Goal: Task Accomplishment & Management: Manage account settings

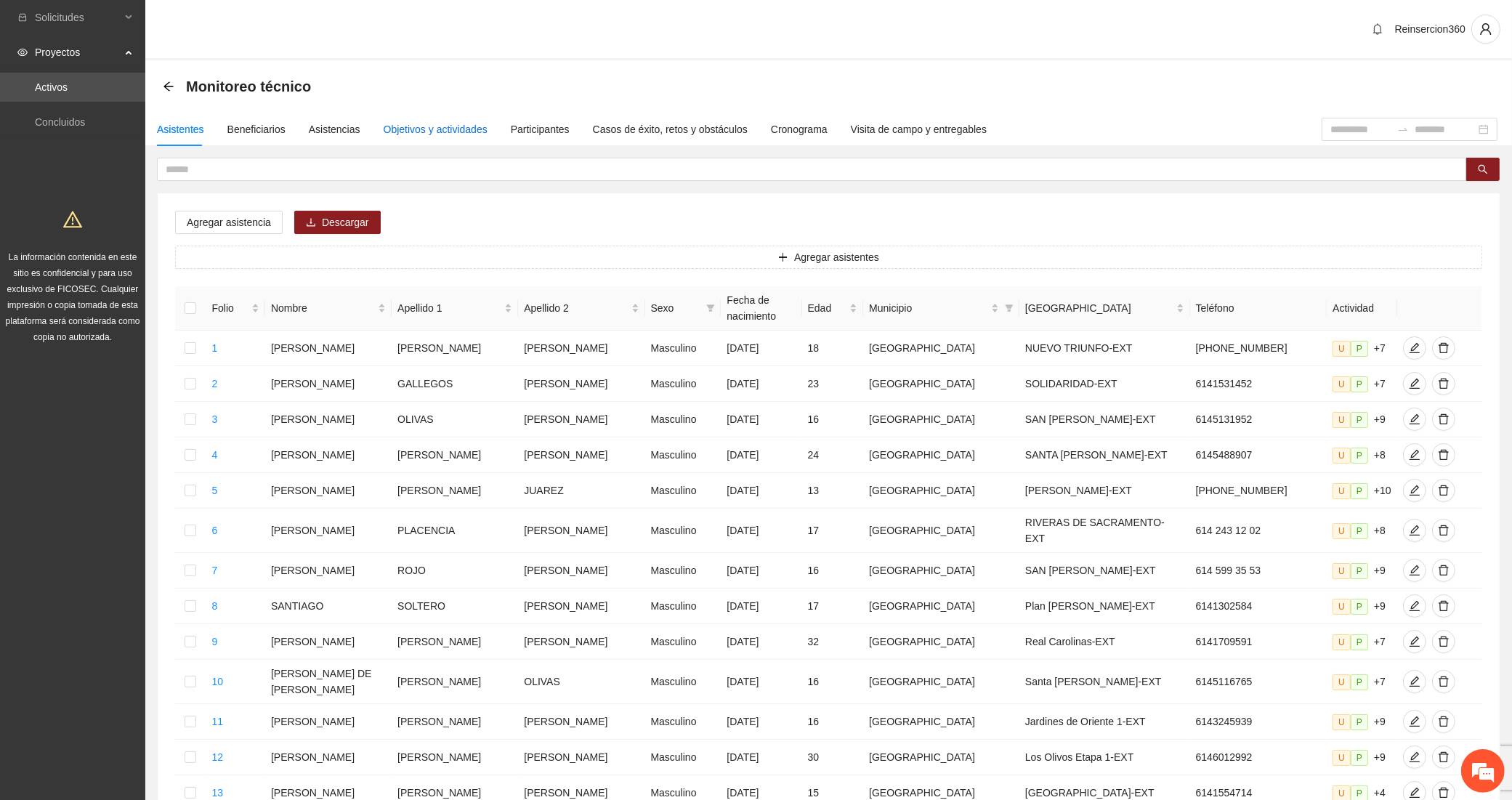
click at [416, 124] on div "Objetivos y actividades" at bounding box center [435, 129] width 104 height 16
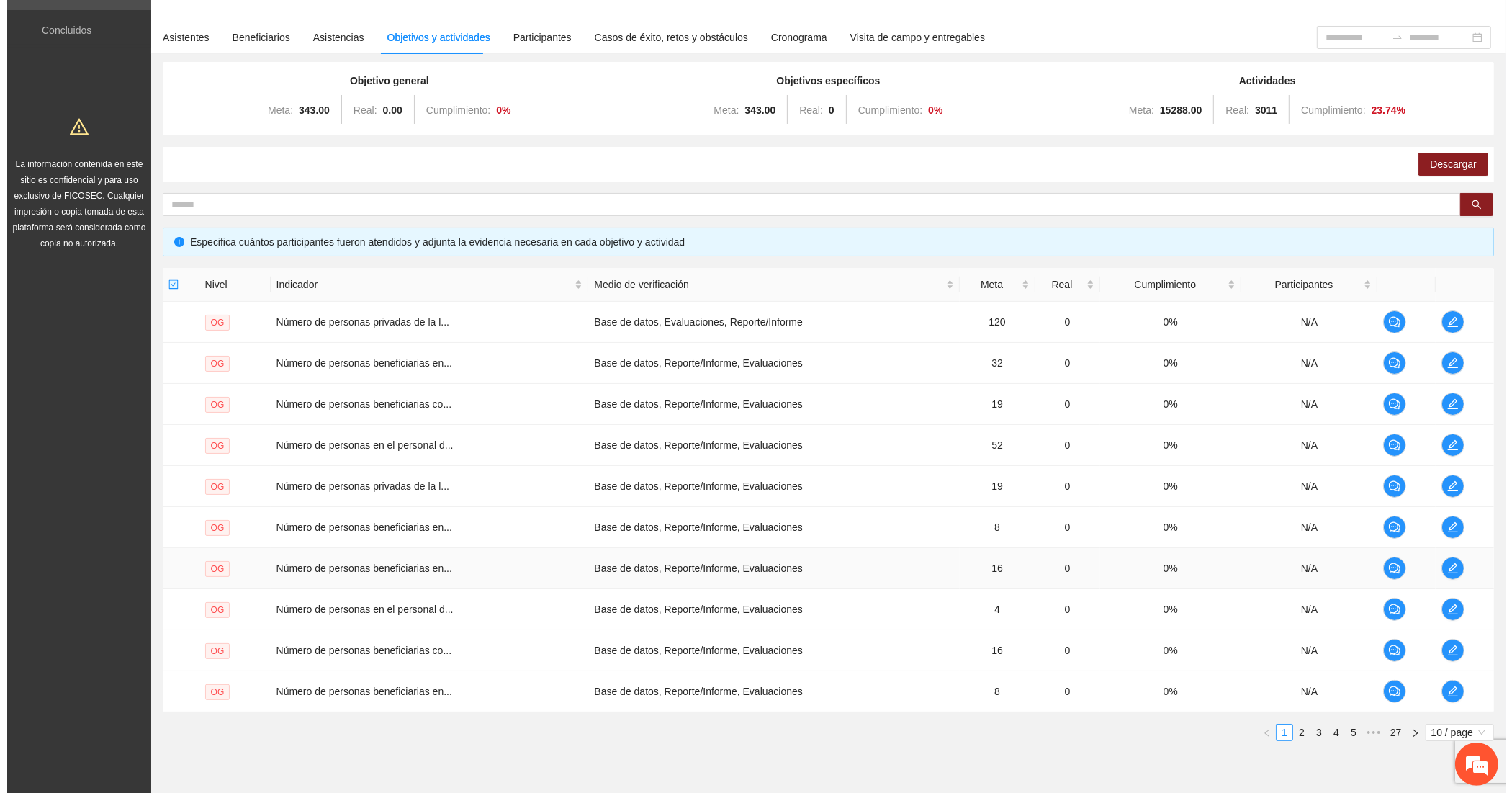
scroll to position [150, 0]
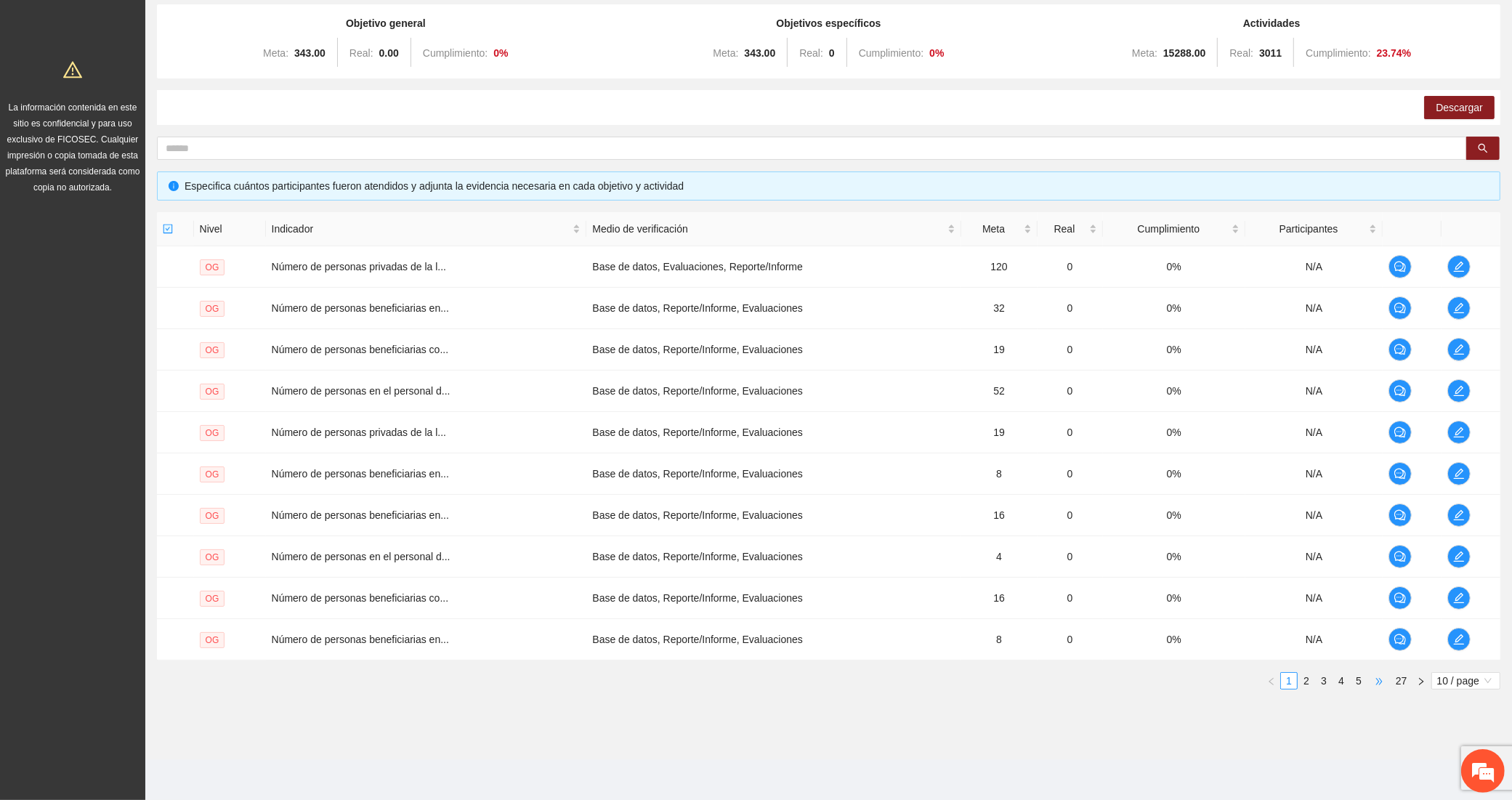
click at [1380, 680] on span "•••" at bounding box center [1379, 681] width 23 height 18
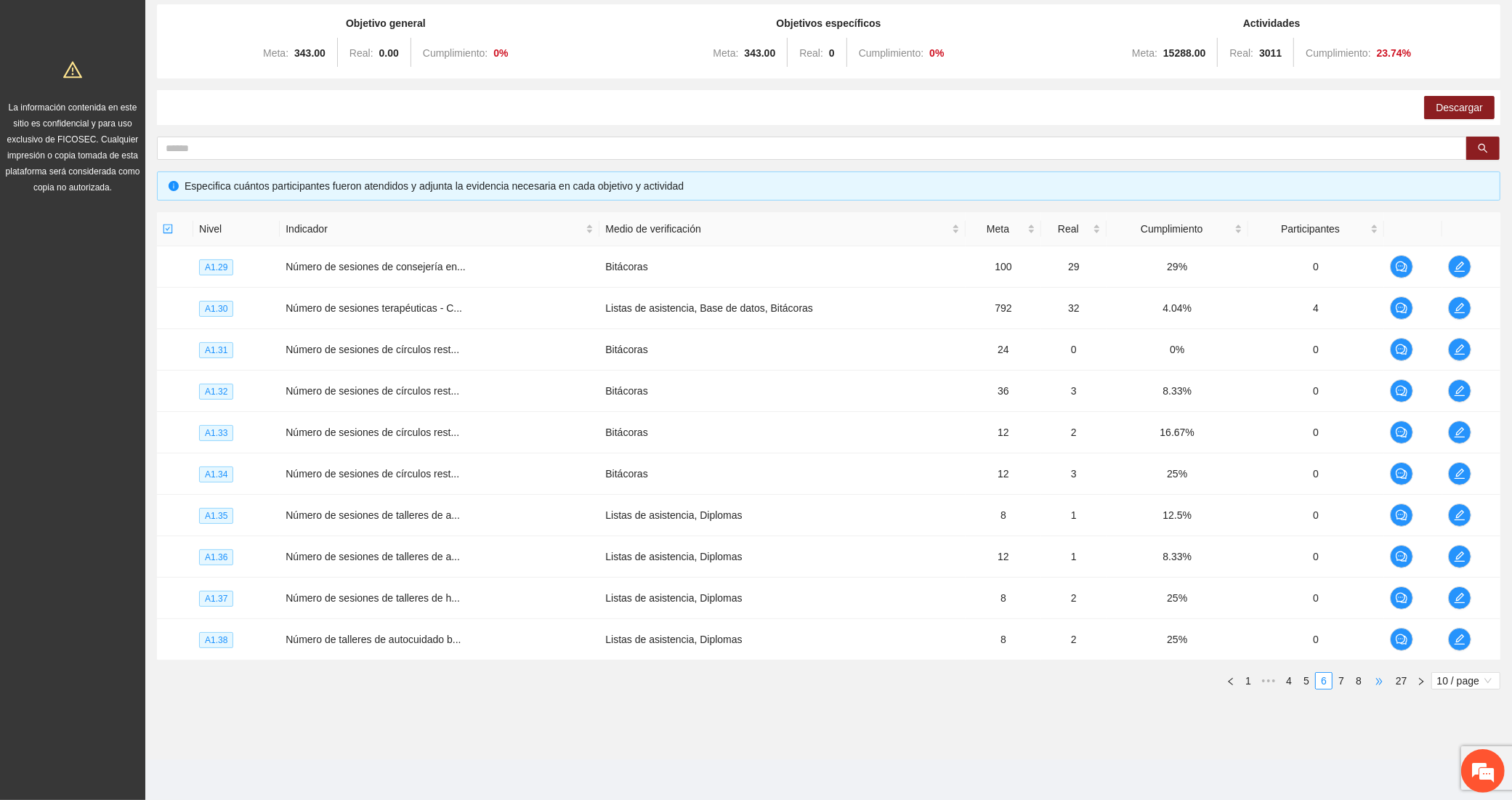
click at [1380, 680] on span "•••" at bounding box center [1379, 681] width 23 height 18
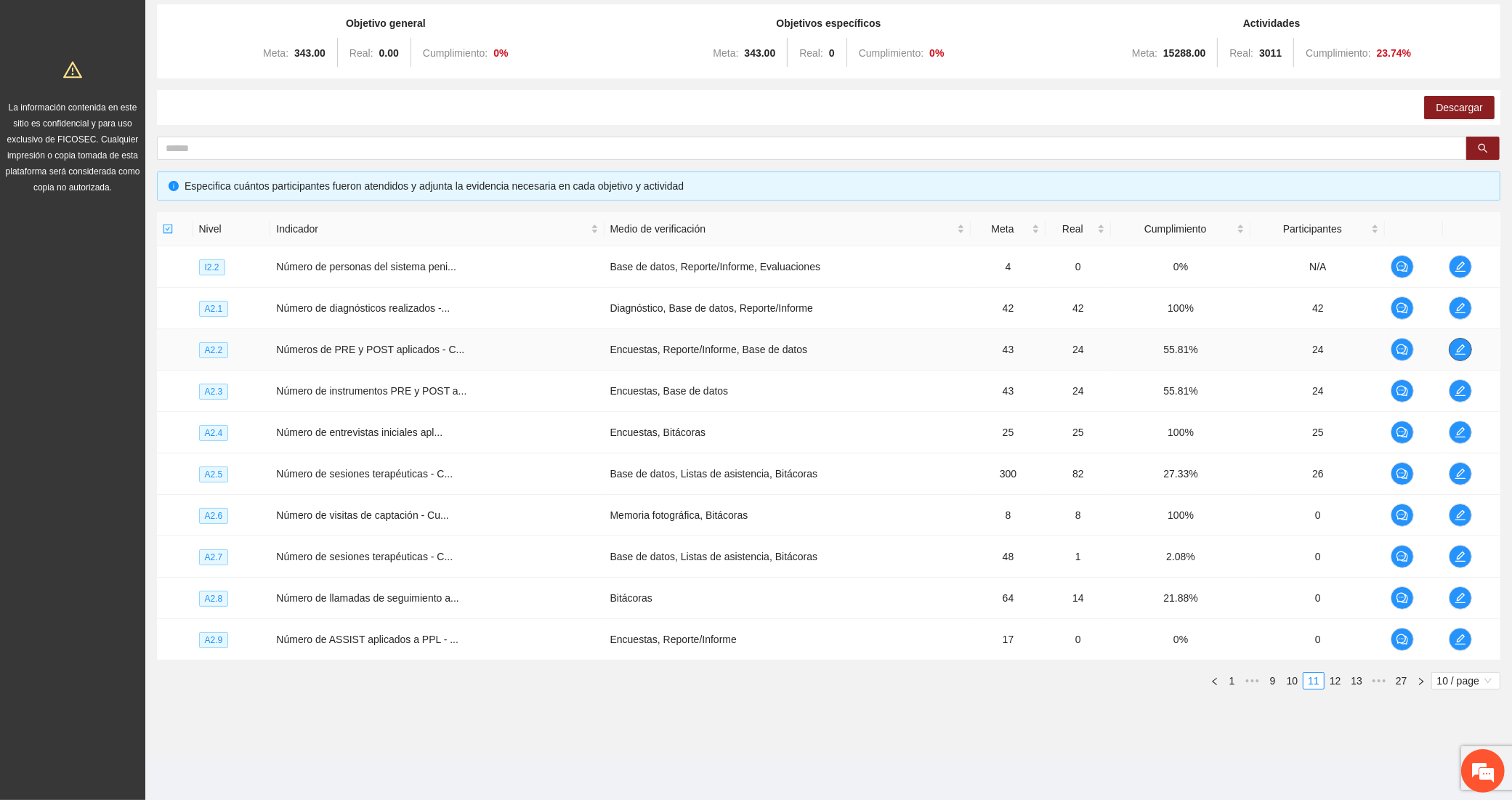
click at [1462, 349] on icon "edit" at bounding box center [1460, 349] width 11 height 11
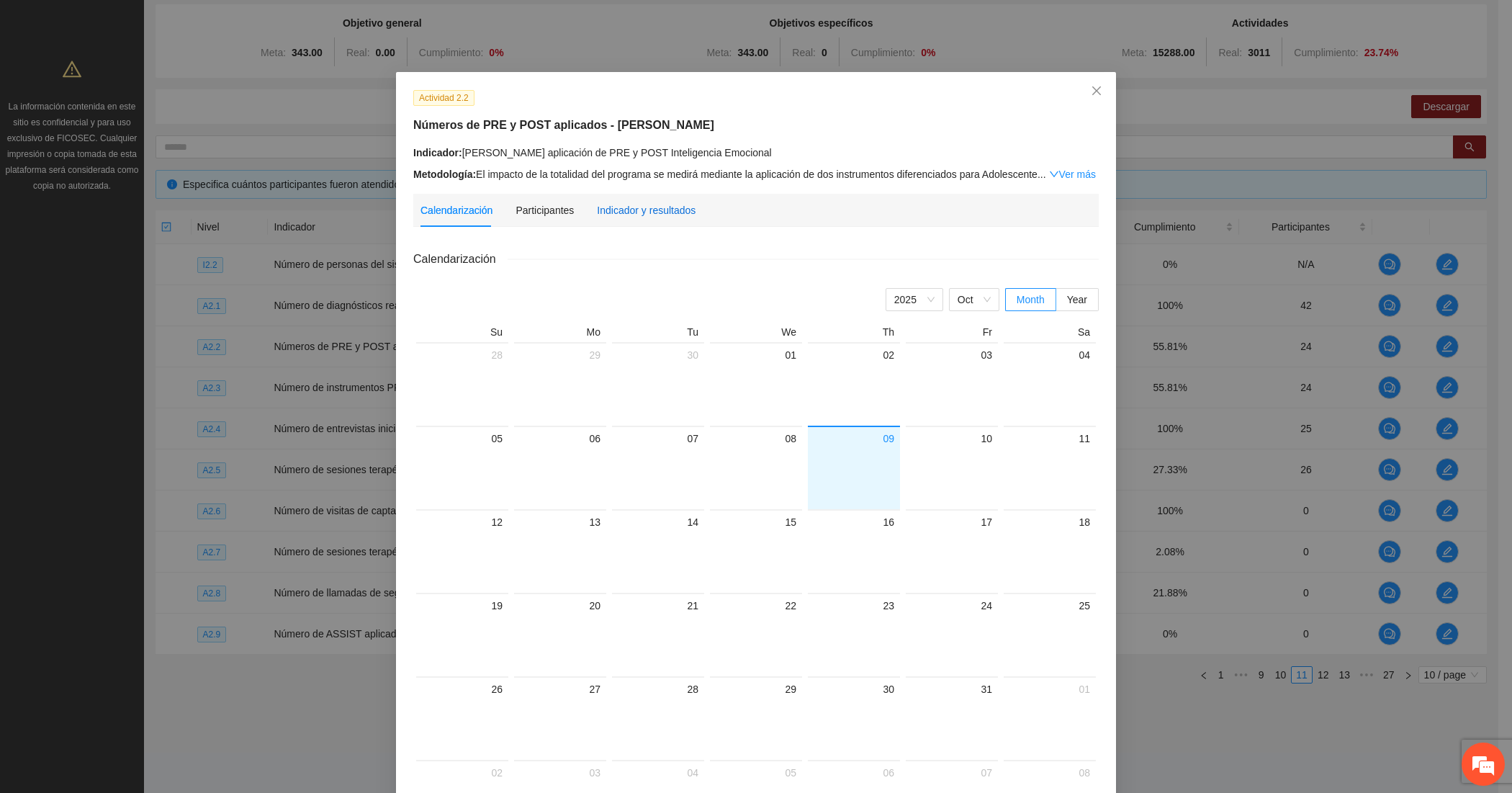
click at [618, 206] on div "Indicador y resultados" at bounding box center [646, 210] width 99 height 16
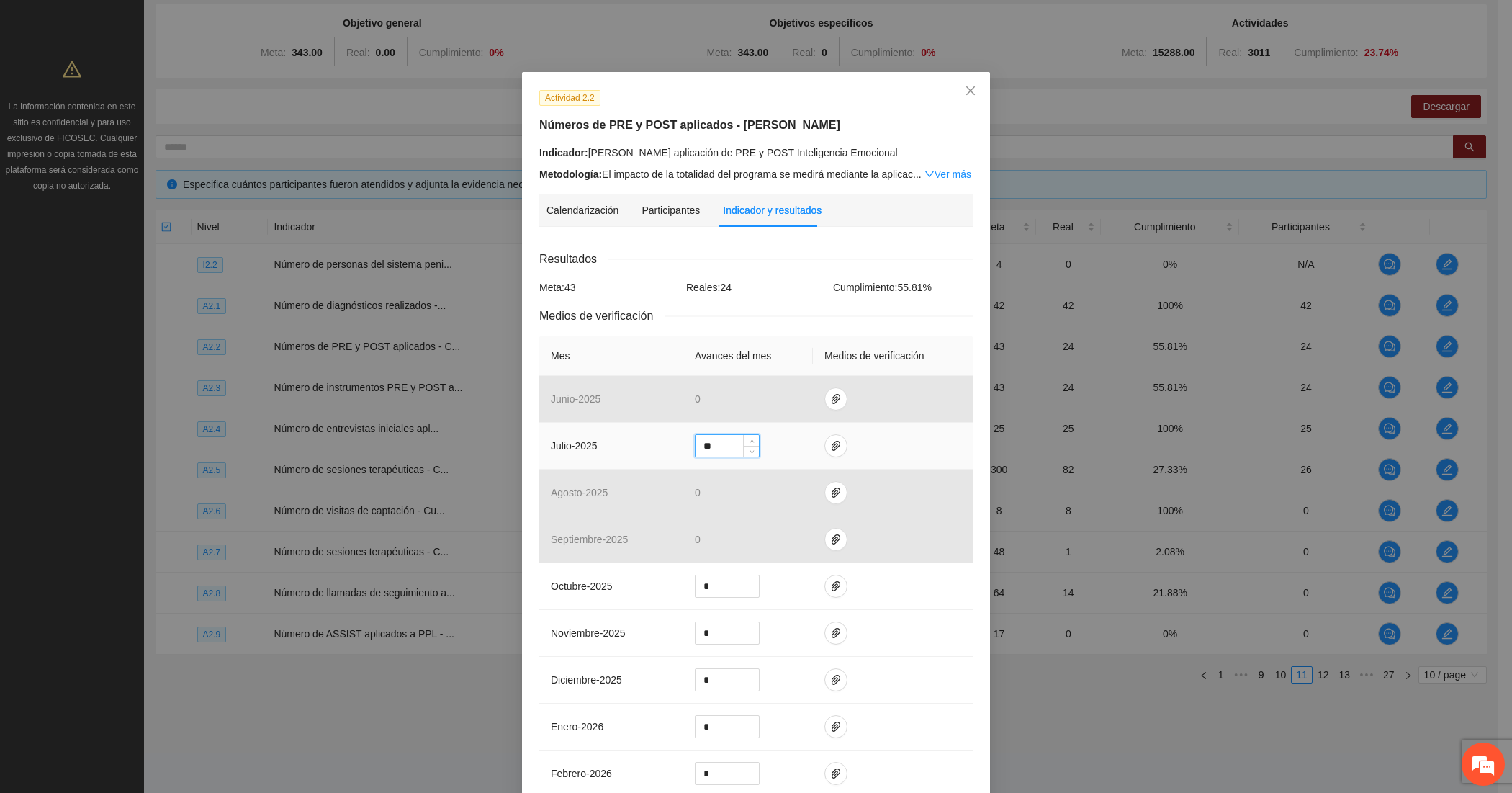
click at [707, 447] on input "**" at bounding box center [727, 445] width 64 height 21
type input "**"
click at [830, 442] on icon "paper-clip" at bounding box center [836, 446] width 11 height 11
click at [758, 383] on span "Adjuntar documento" at bounding box center [789, 381] width 90 height 16
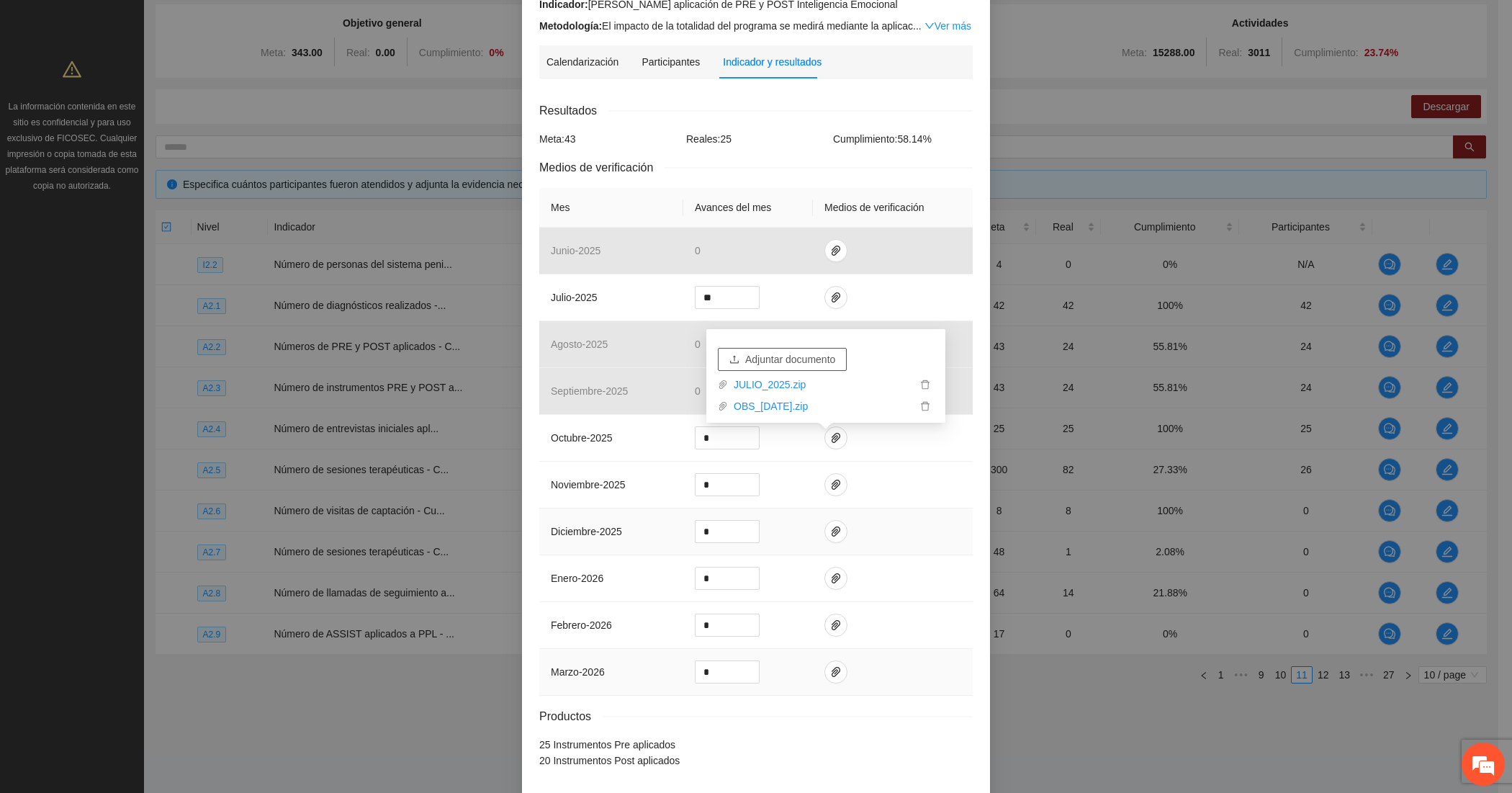
scroll to position [210, 0]
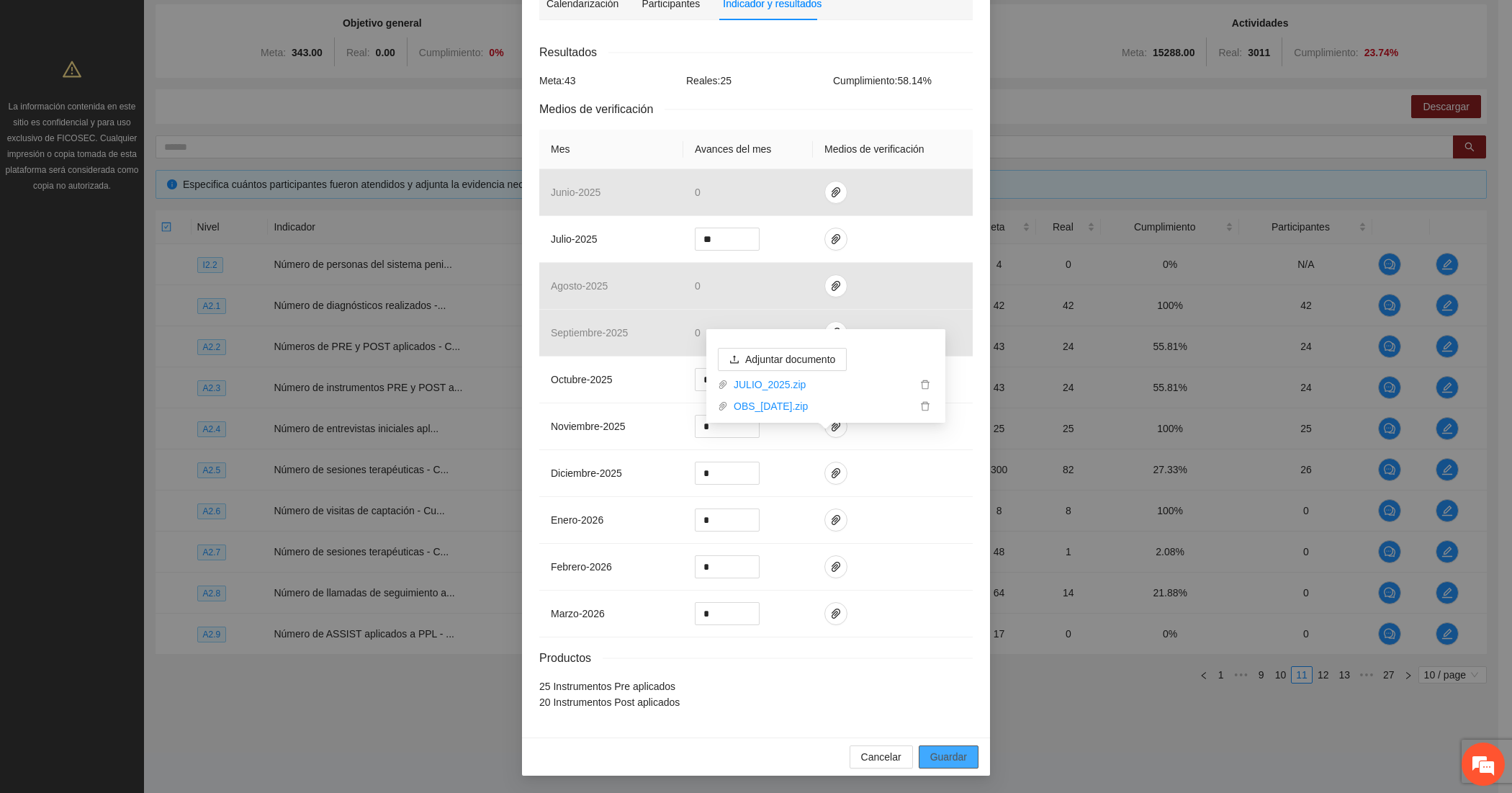
click at [955, 761] on span "Guardar" at bounding box center [949, 757] width 37 height 16
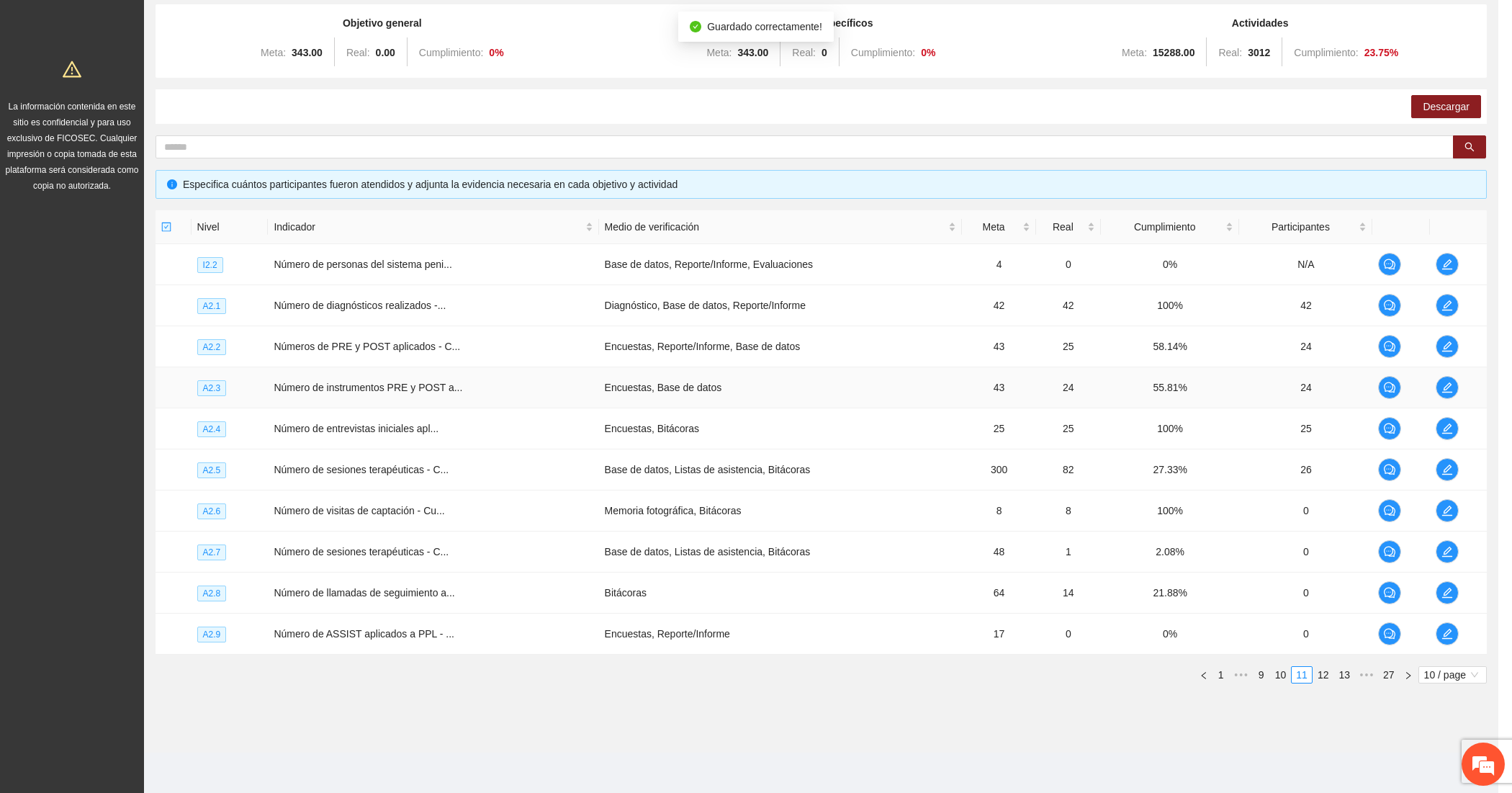
scroll to position [139, 0]
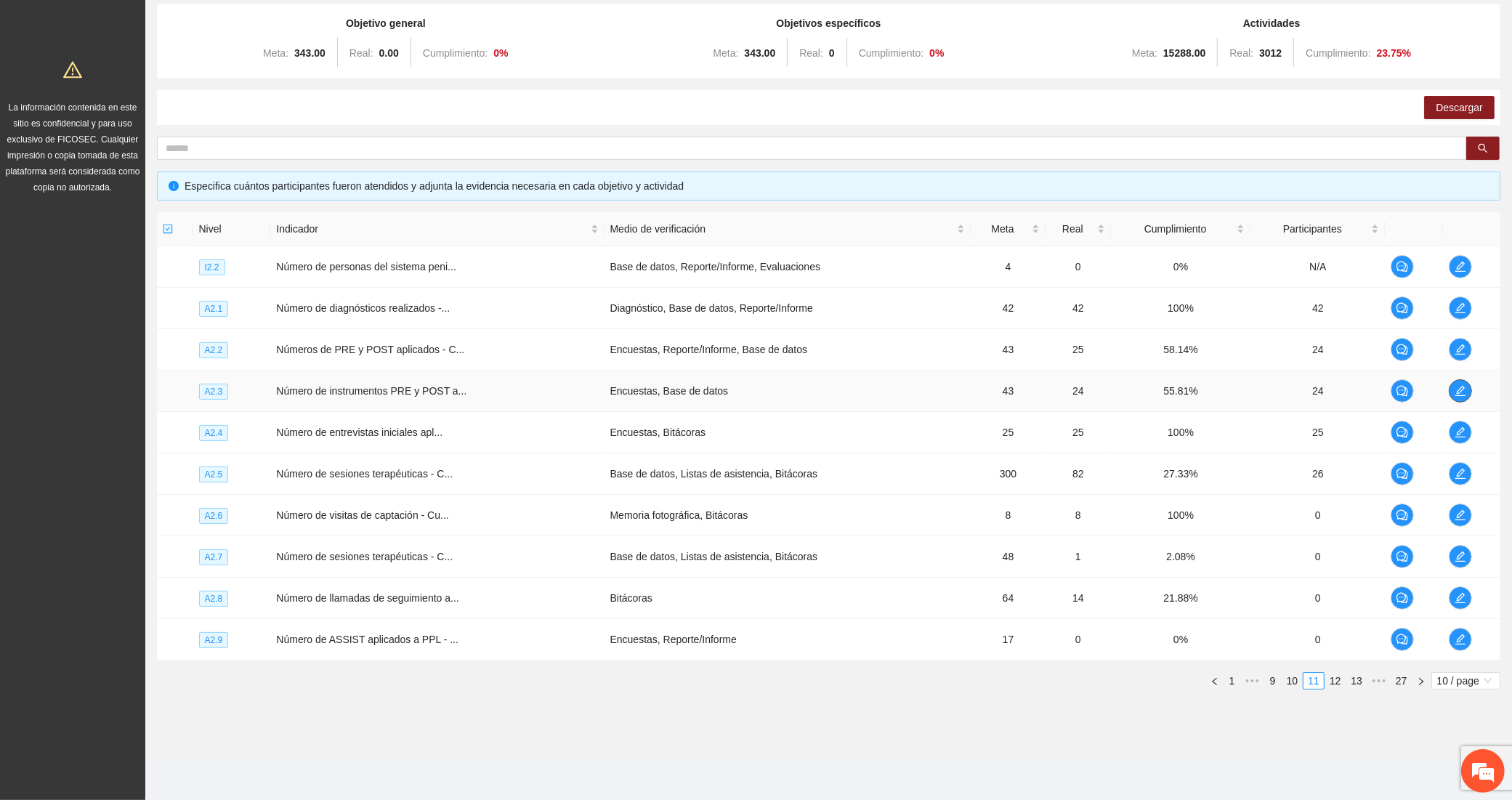
click at [1464, 393] on icon "edit" at bounding box center [1460, 391] width 11 height 11
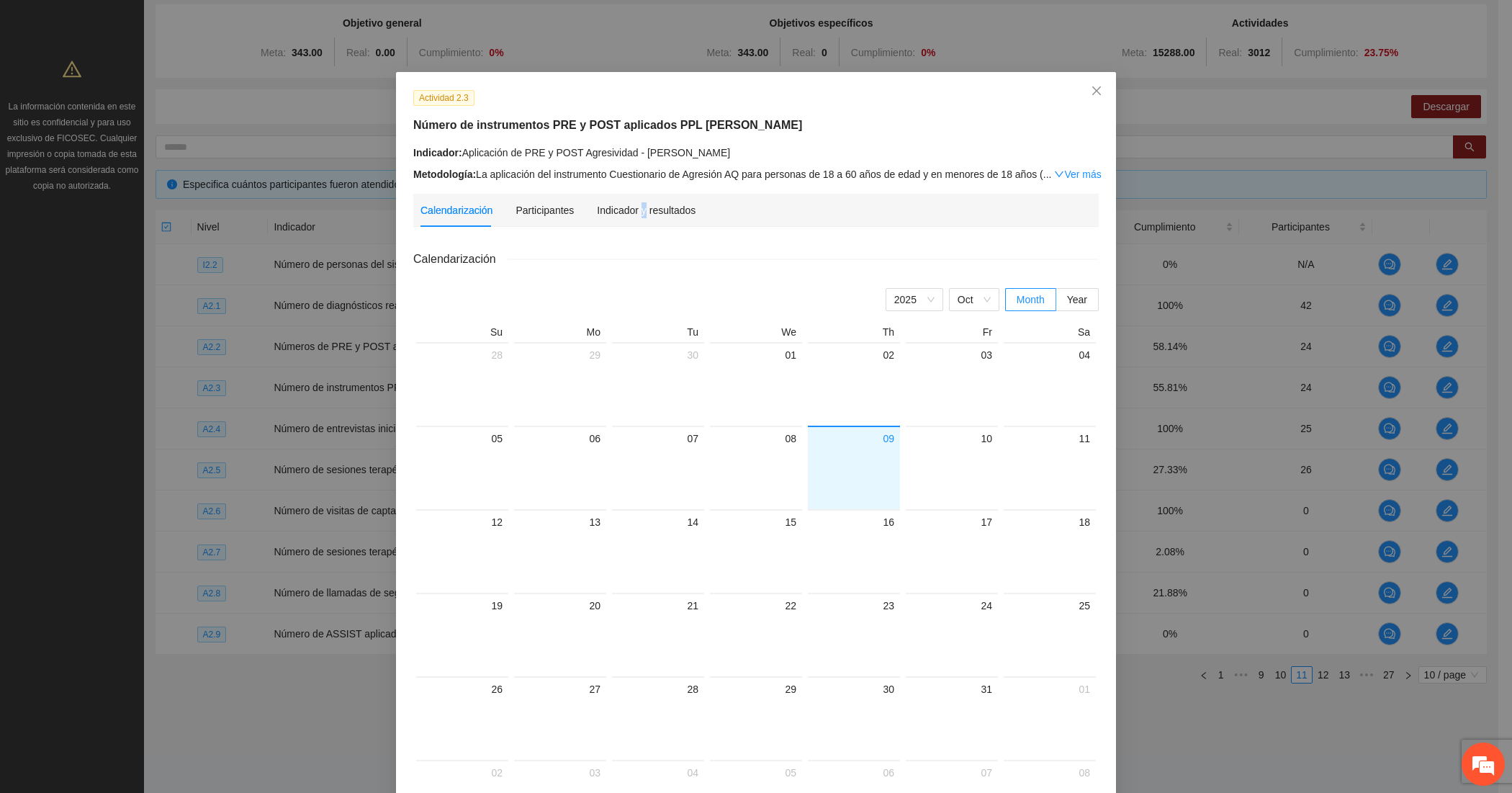
click at [633, 197] on div "Indicador y resultados" at bounding box center [646, 210] width 99 height 33
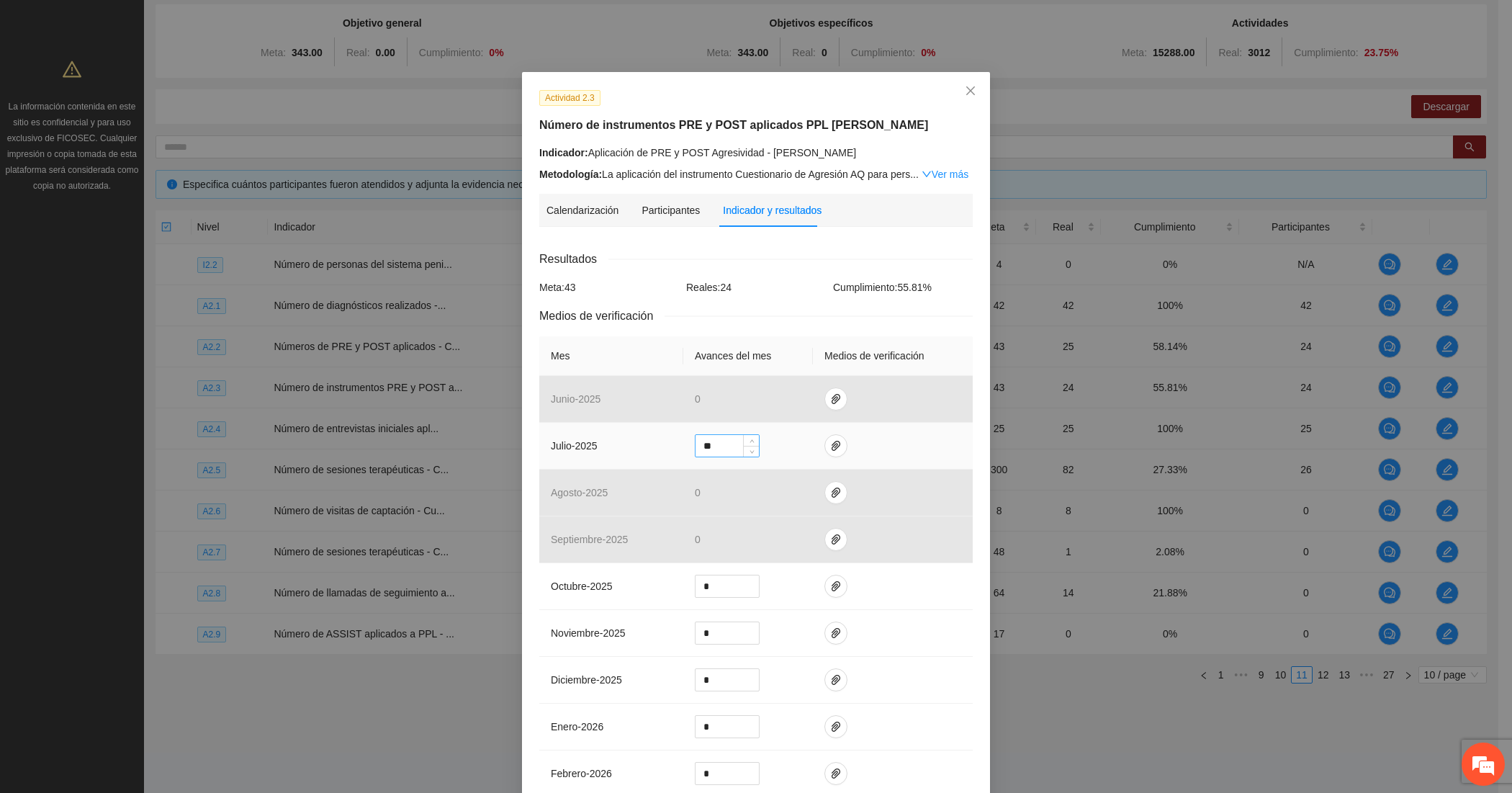
click at [724, 443] on input "**" at bounding box center [727, 445] width 64 height 21
click at [725, 441] on input "**" at bounding box center [727, 445] width 64 height 21
type input "**"
click at [824, 439] on button "button" at bounding box center [836, 446] width 23 height 23
click at [771, 380] on span "Adjuntar documento" at bounding box center [789, 381] width 90 height 16
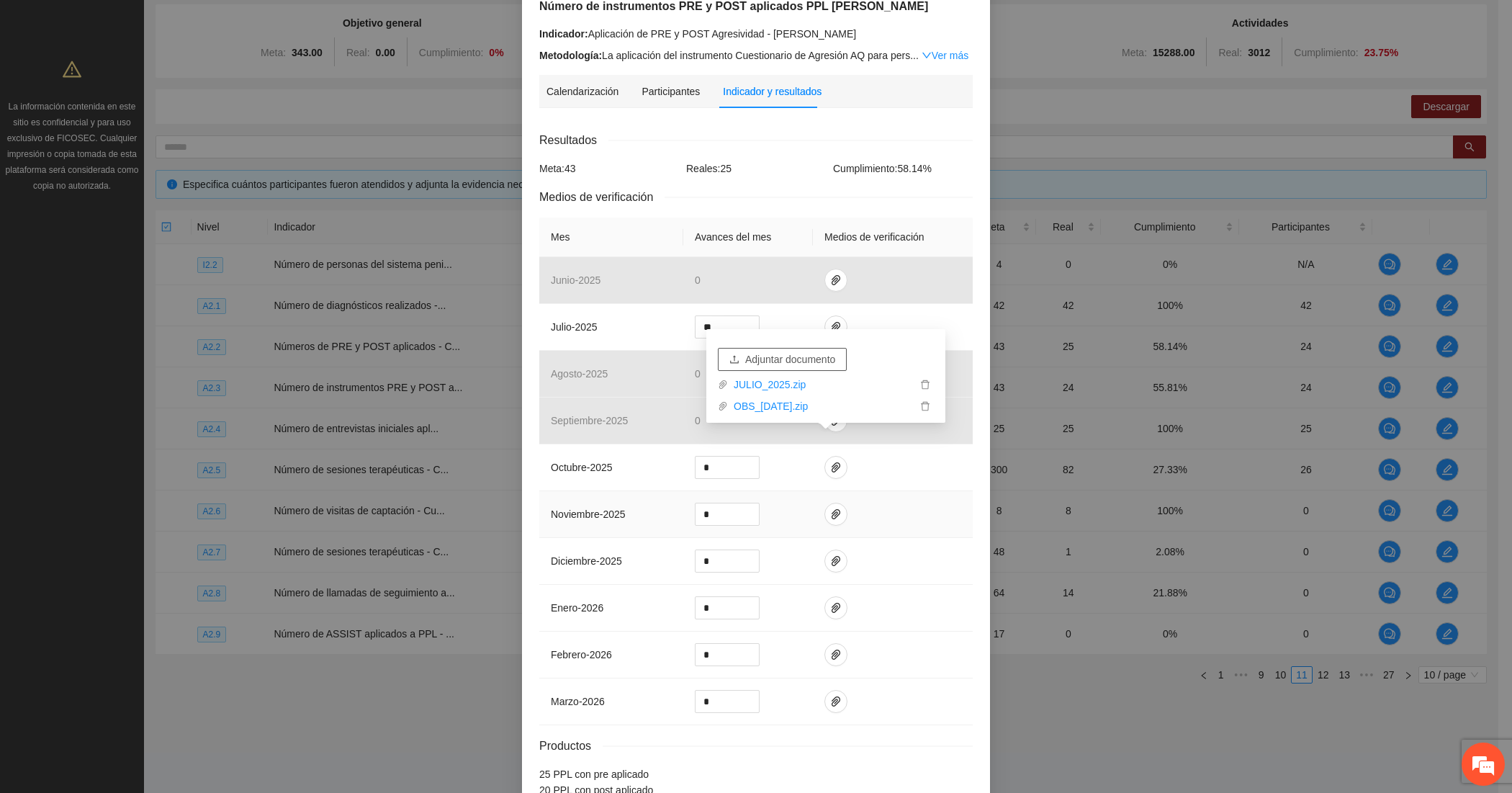
scroll to position [210, 0]
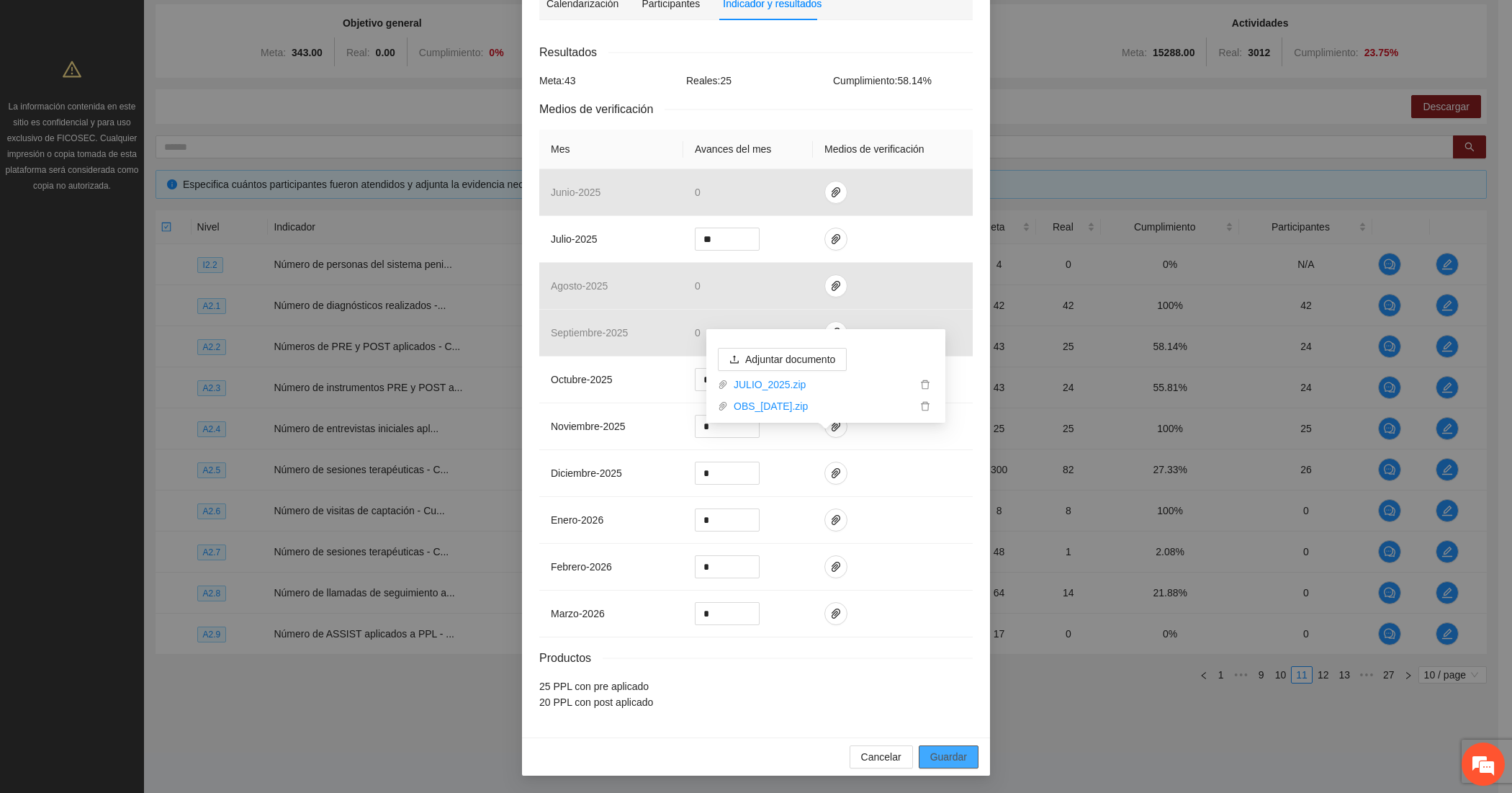
click at [922, 757] on button "Guardar" at bounding box center [949, 756] width 60 height 23
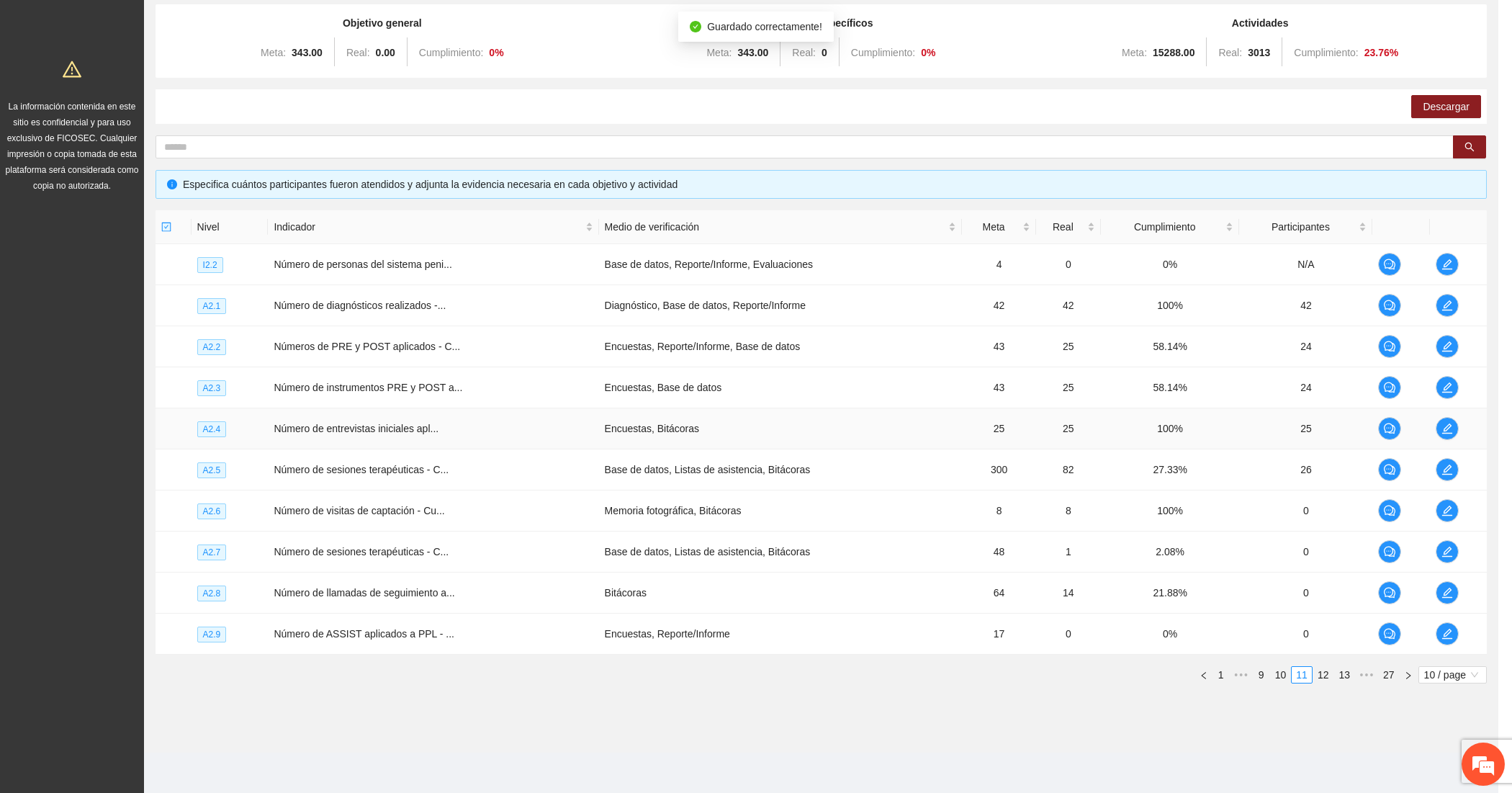
scroll to position [139, 0]
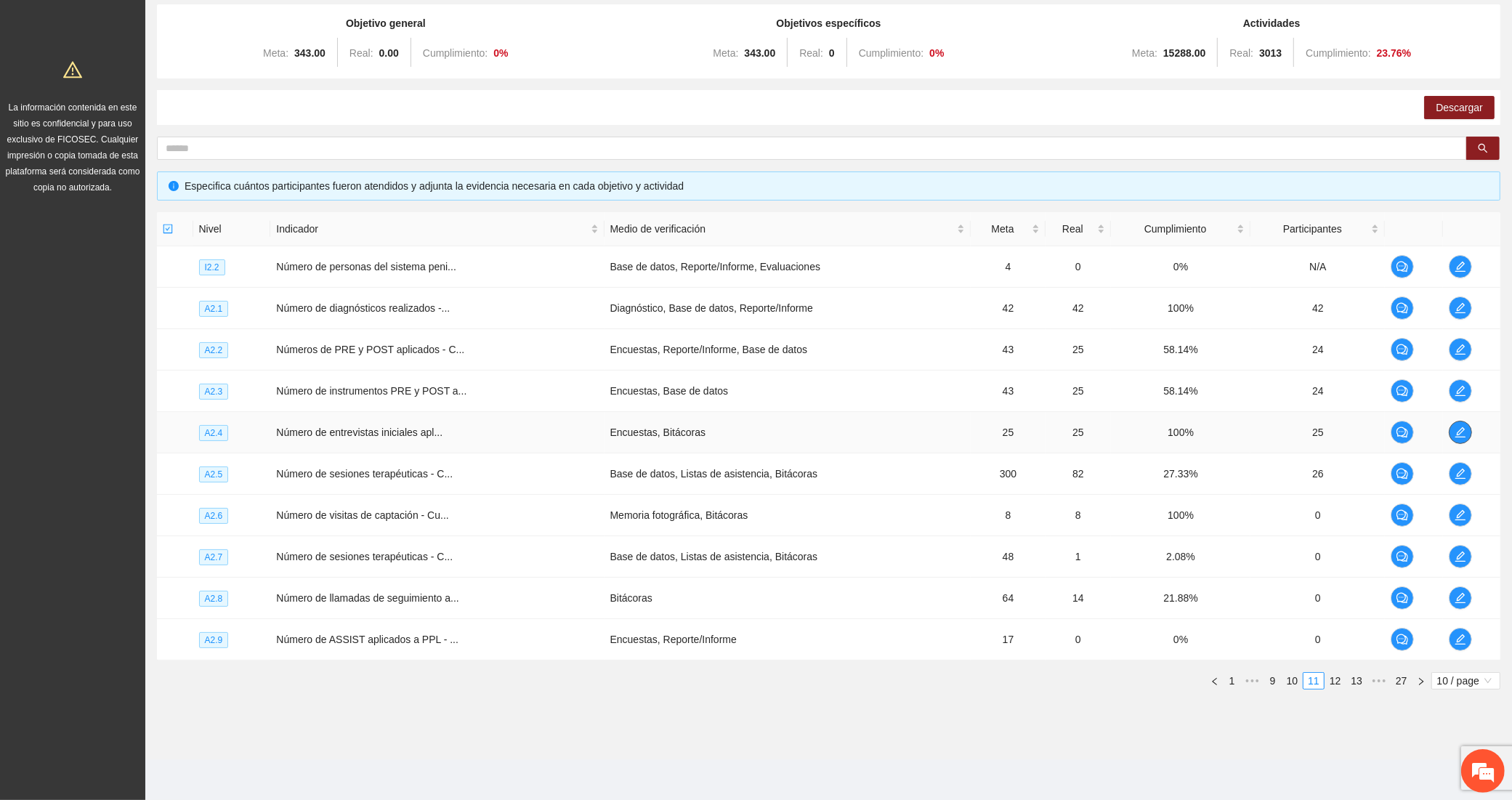
click at [1461, 431] on icon "edit" at bounding box center [1460, 432] width 11 height 11
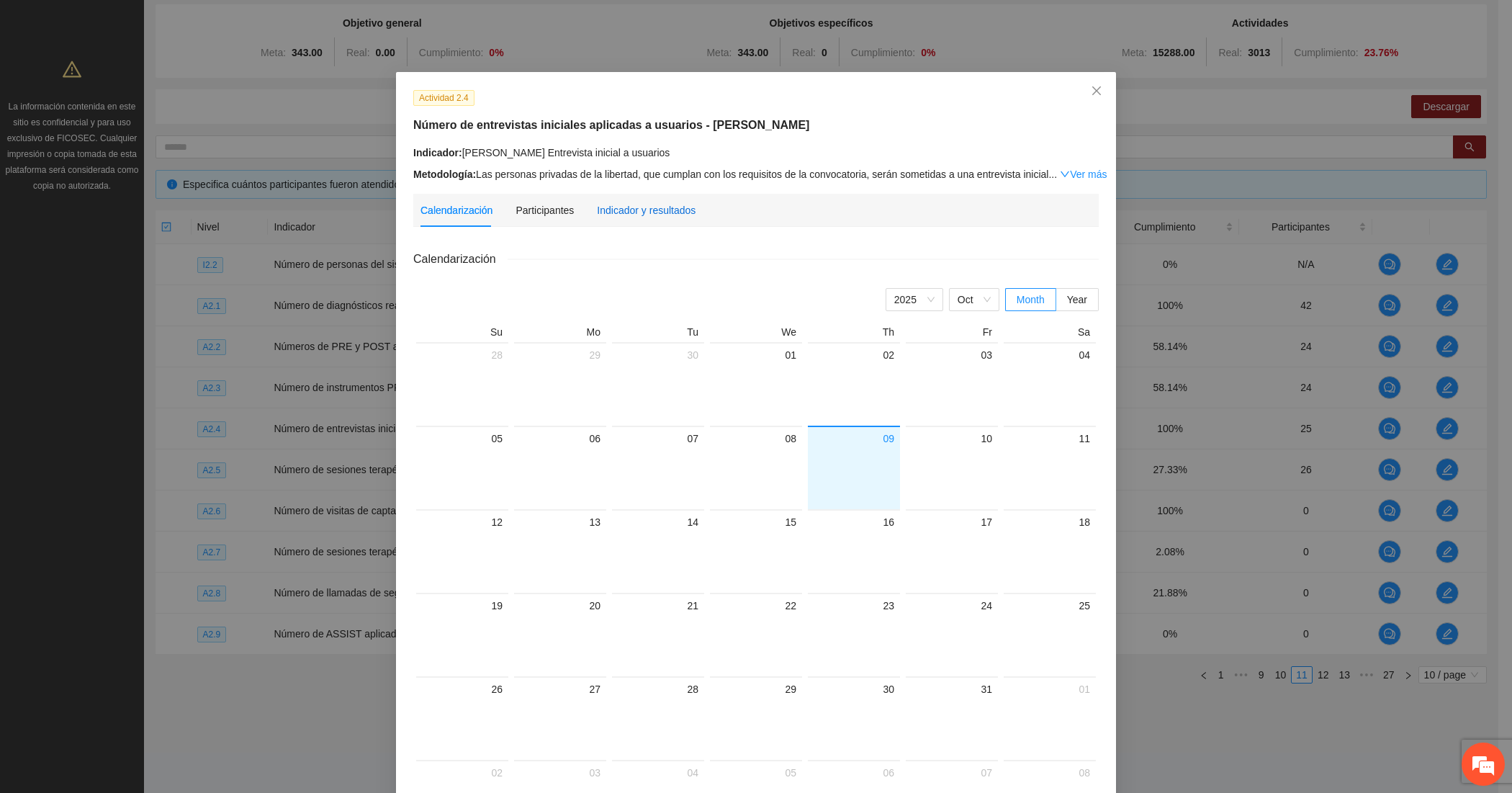
click at [621, 209] on div "Indicador y resultados" at bounding box center [646, 210] width 99 height 16
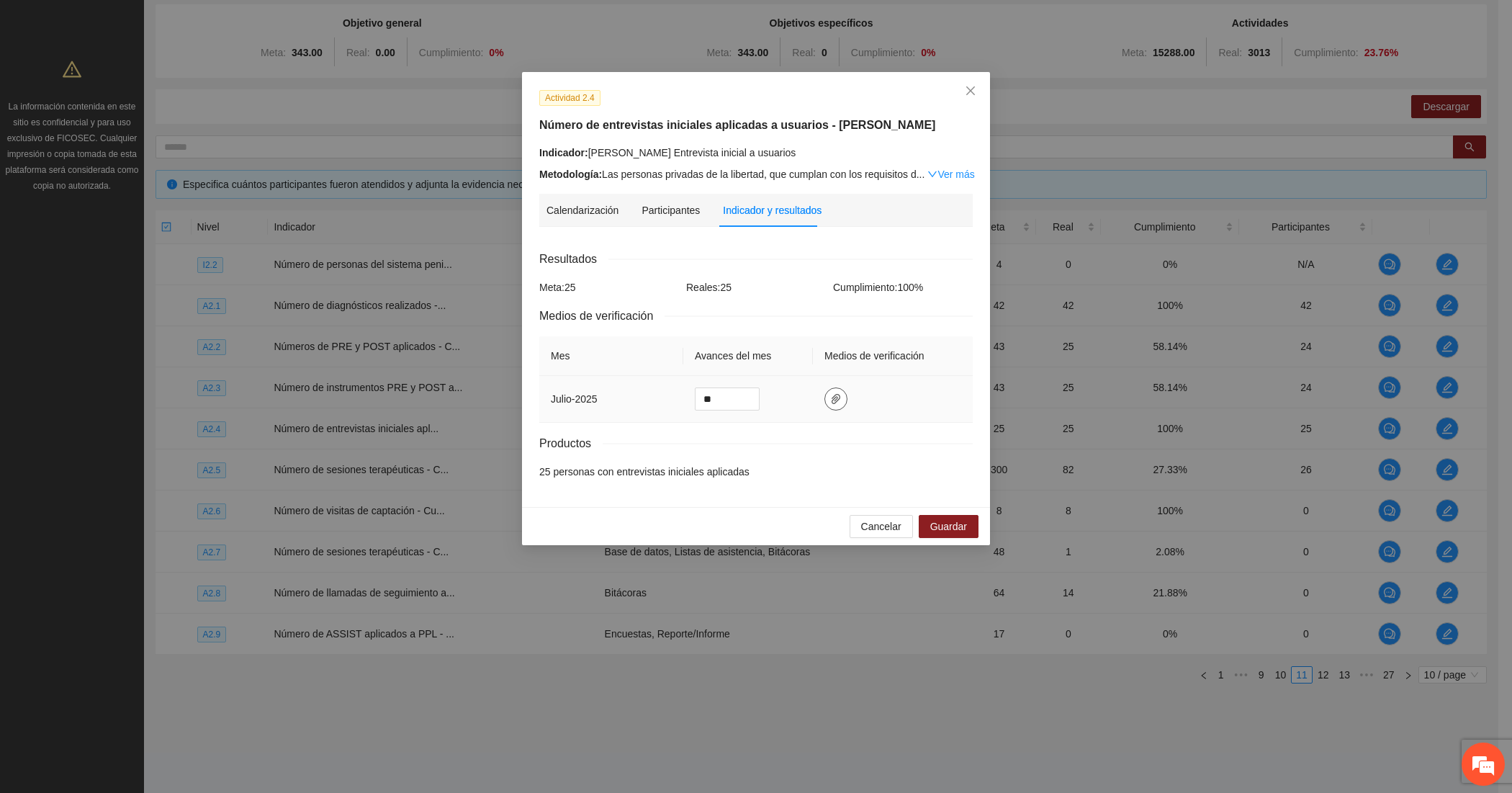
click at [830, 393] on icon "paper-clip" at bounding box center [836, 399] width 11 height 11
click at [933, 360] on icon "delete" at bounding box center [932, 359] width 10 height 10
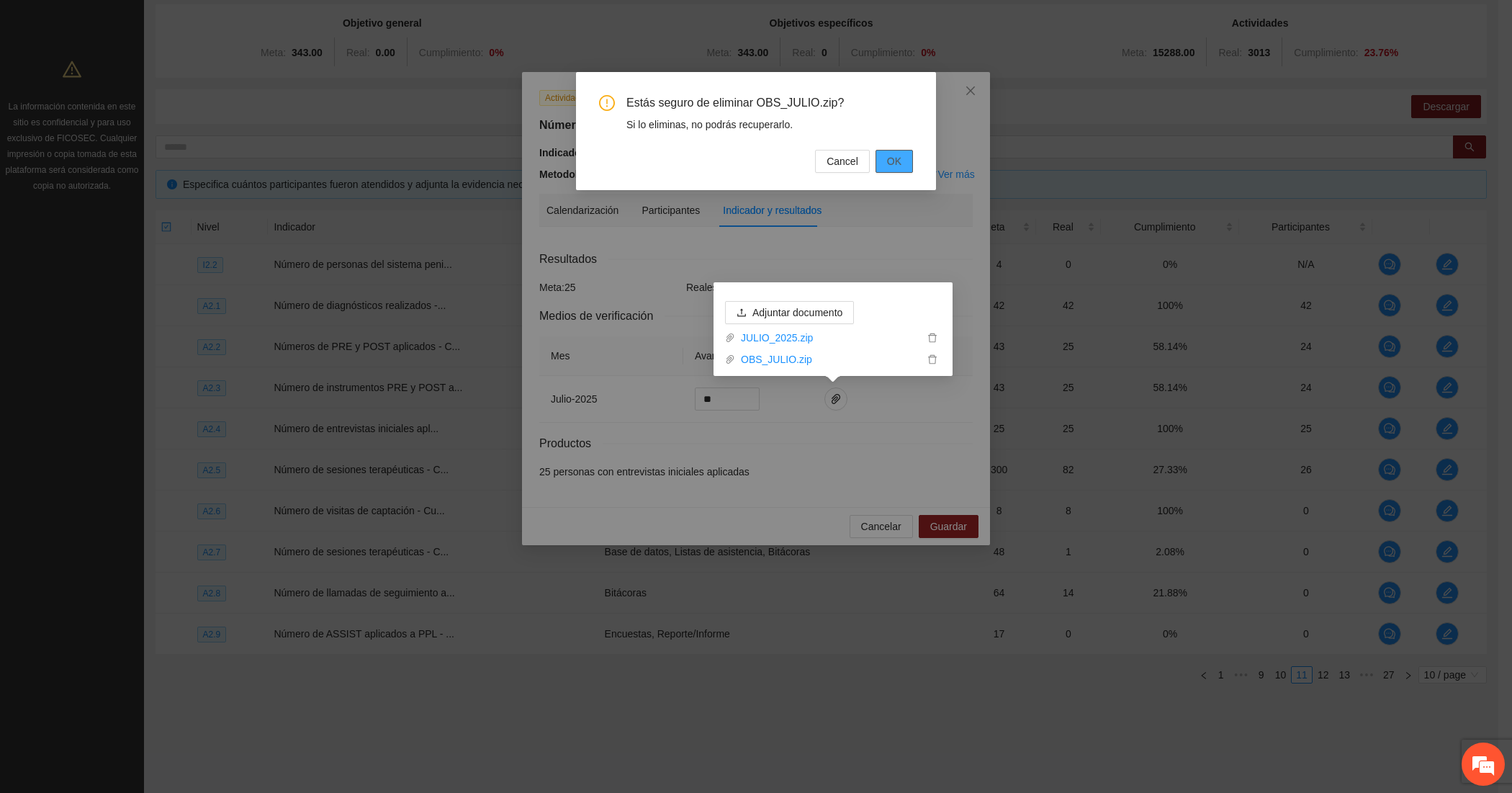
click at [890, 161] on span "OK" at bounding box center [894, 162] width 14 height 16
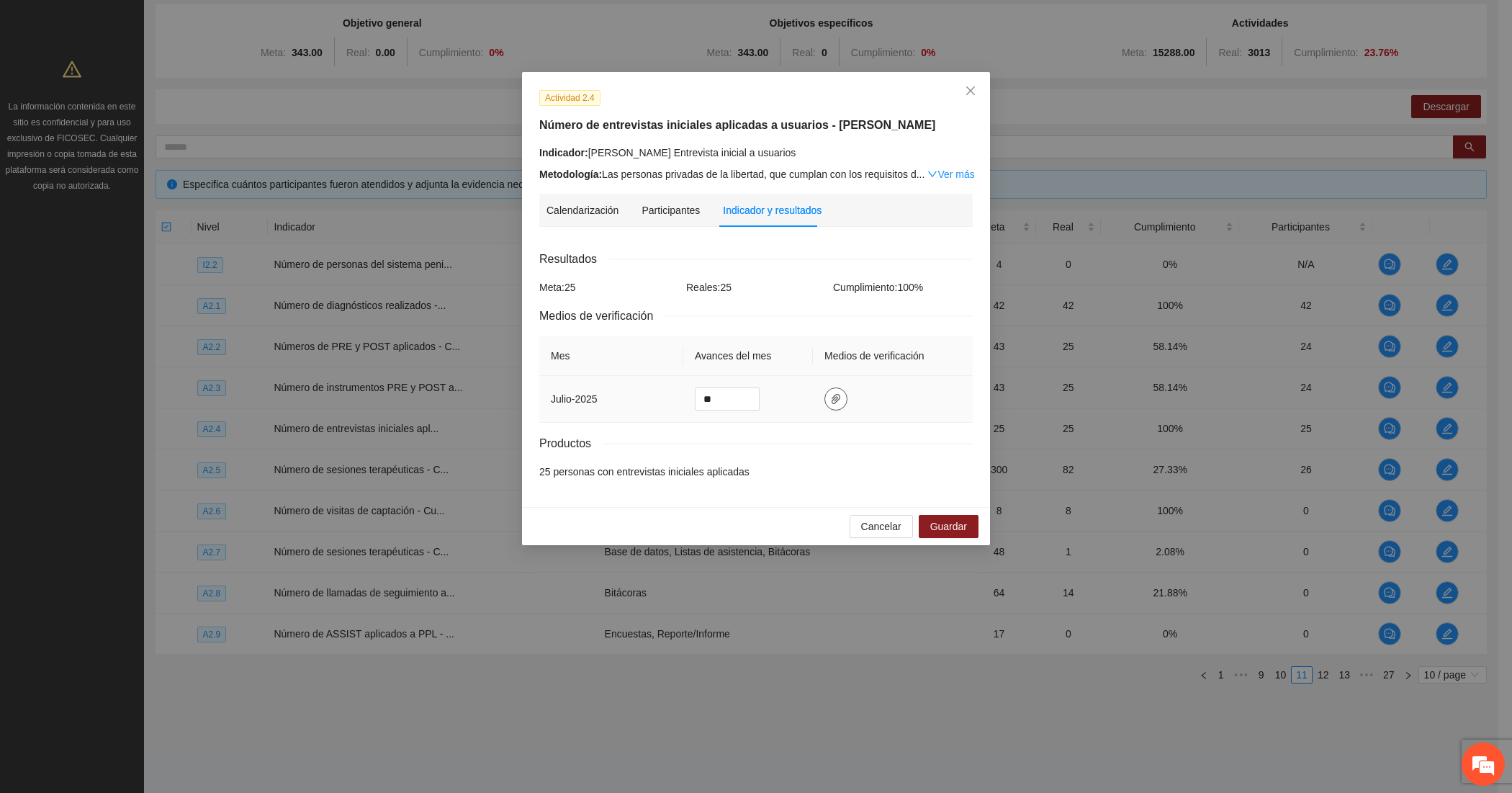
click at [830, 398] on icon "paper-clip" at bounding box center [836, 399] width 11 height 11
click at [793, 331] on span "Adjuntar documento" at bounding box center [797, 334] width 90 height 16
click at [953, 526] on span "Guardar" at bounding box center [949, 526] width 37 height 16
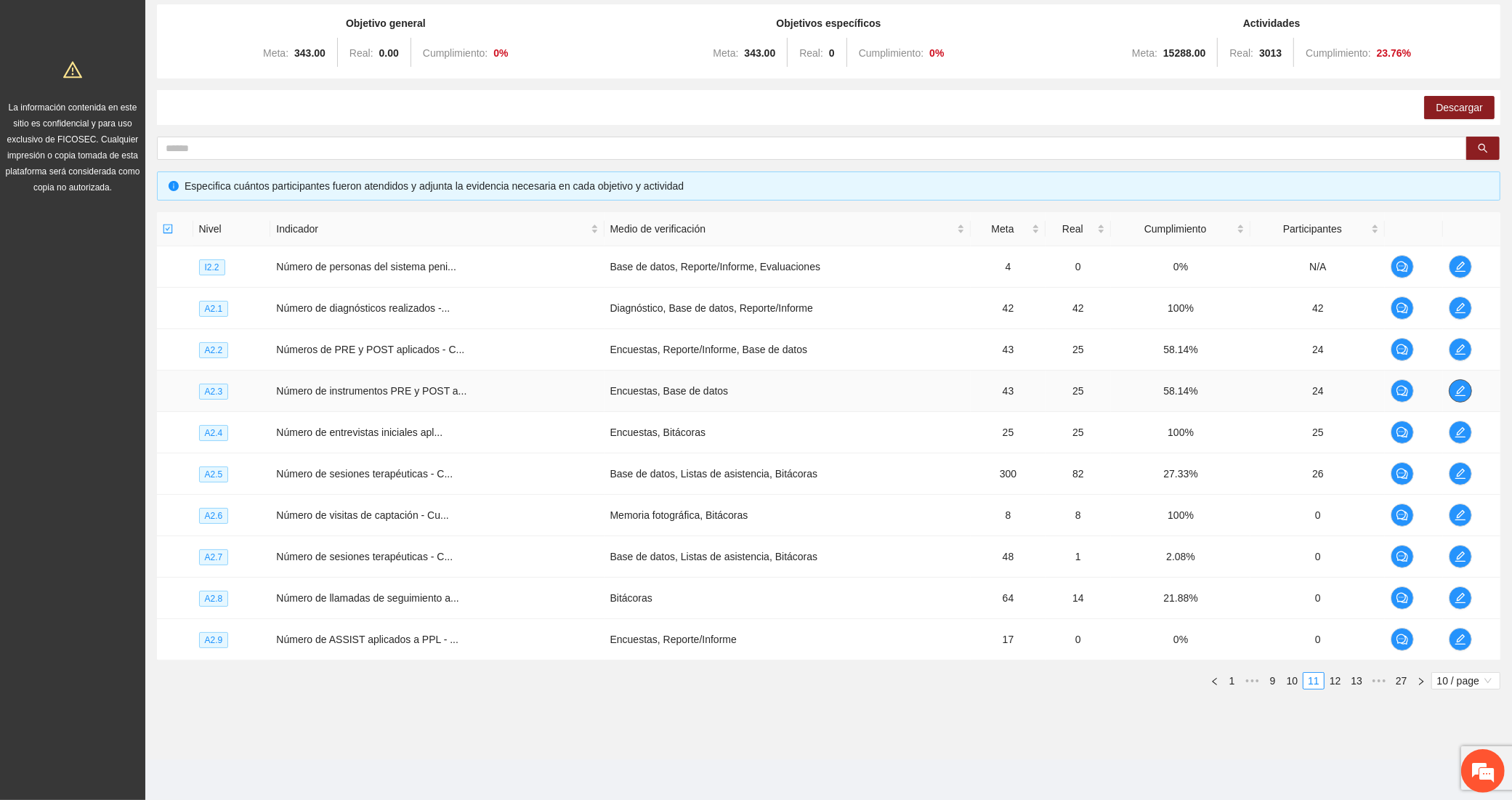
click at [1458, 391] on icon "edit" at bounding box center [1460, 390] width 10 height 10
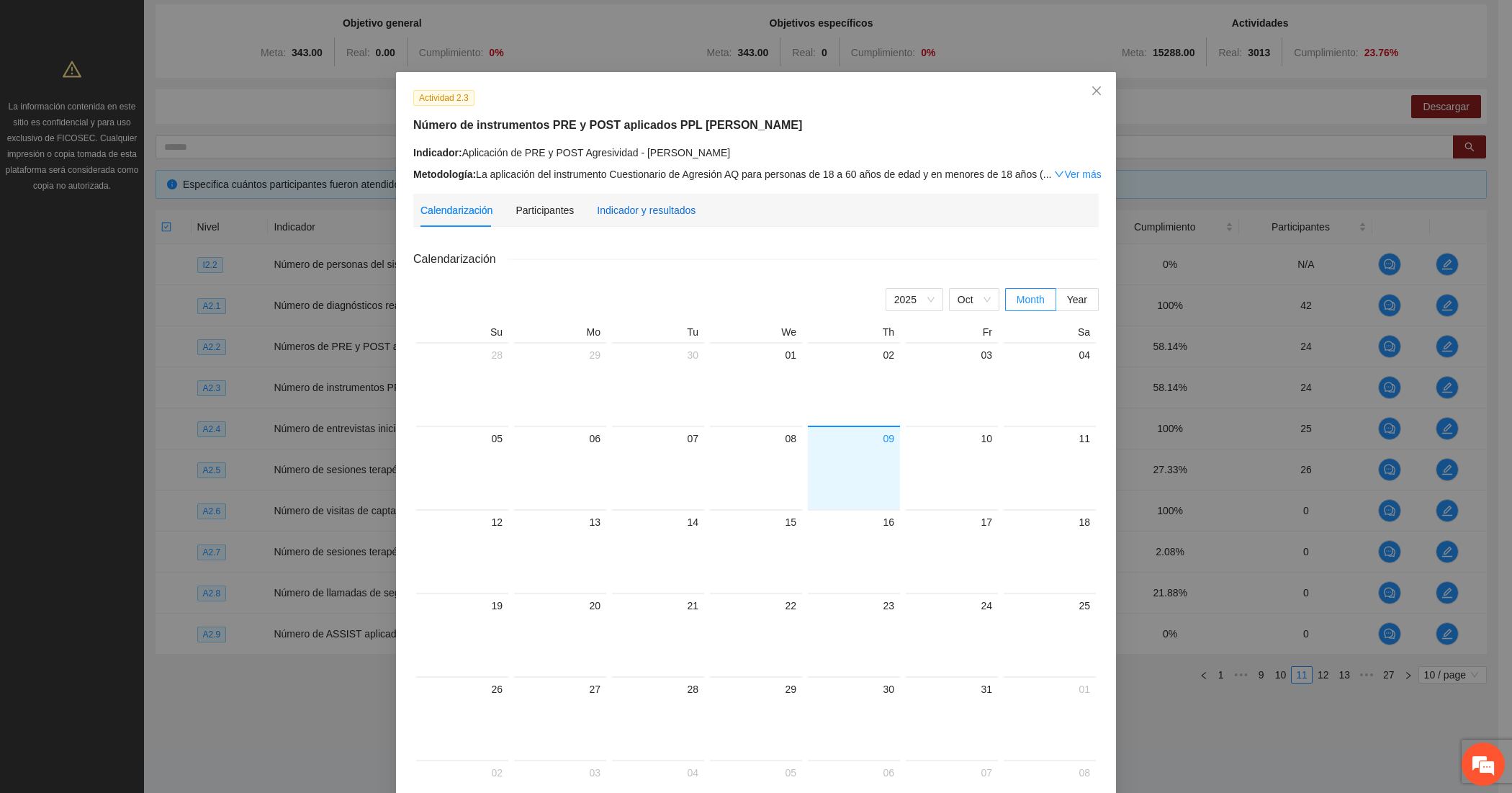
click at [626, 204] on div "Indicador y resultados" at bounding box center [646, 210] width 99 height 16
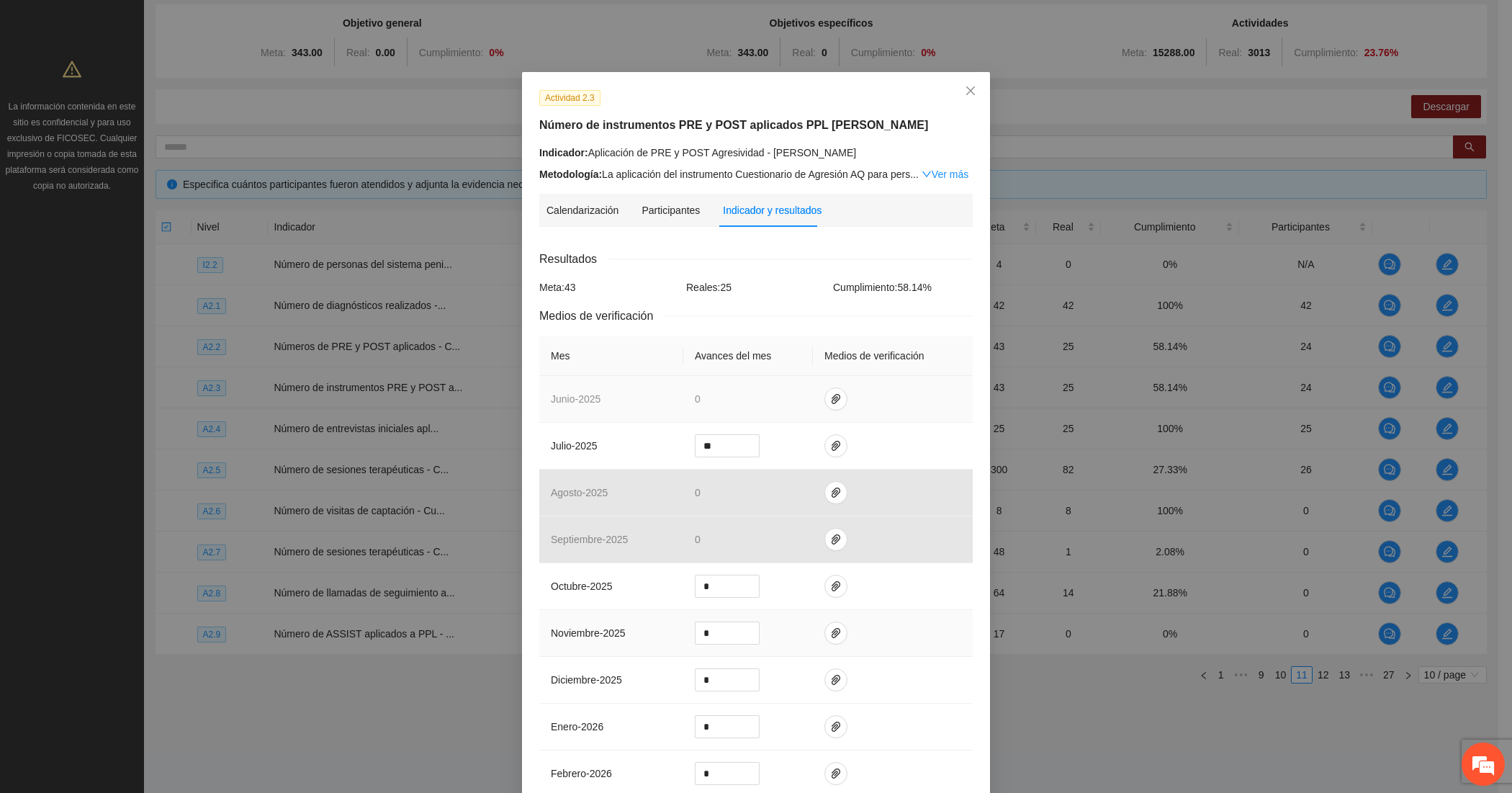
scroll to position [210, 0]
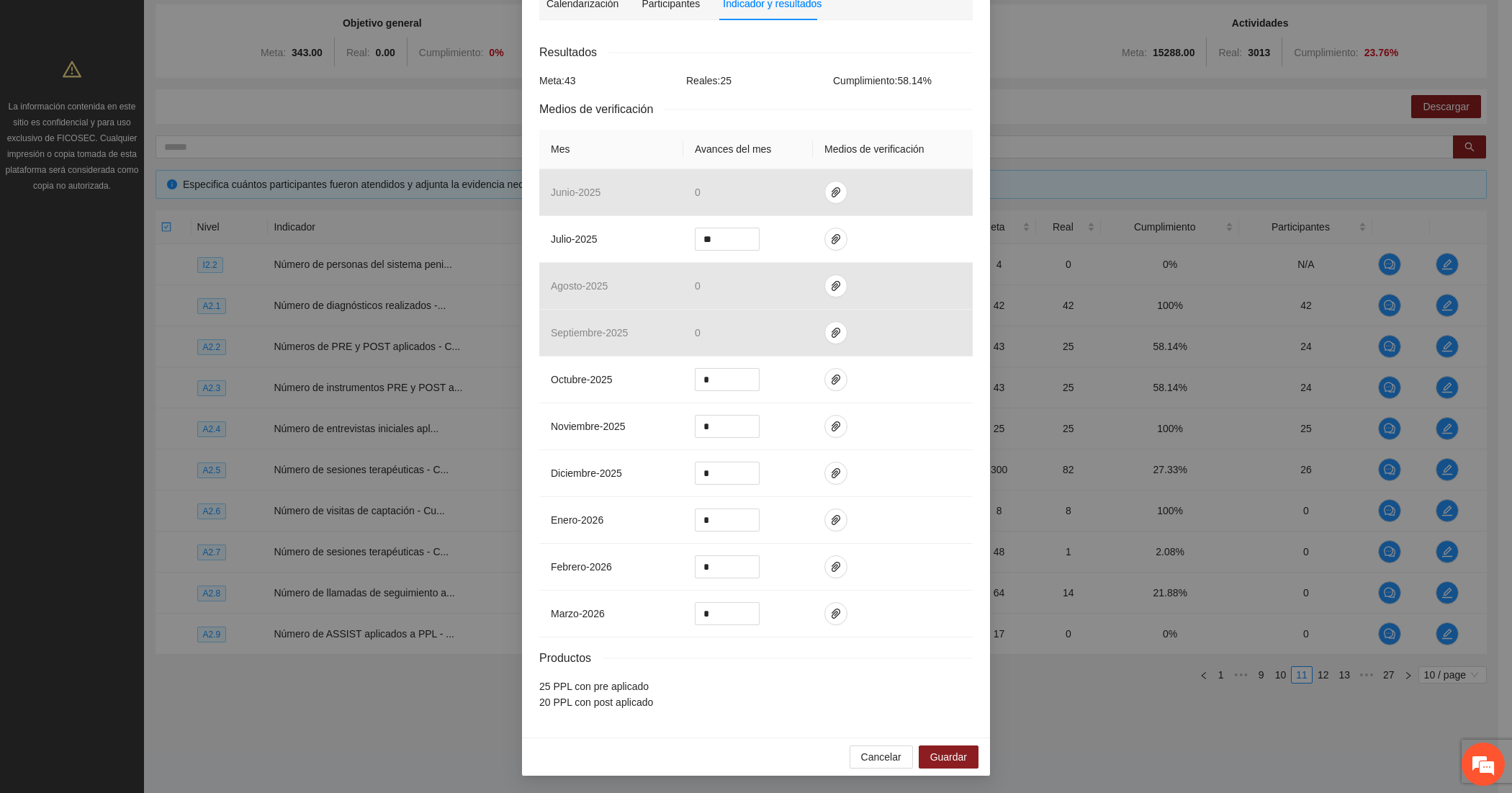
click at [456, 750] on div "Actividad 2.3 Número de instrumentos PRE y POST aplicados PPL [PERSON_NAME] Ind…" at bounding box center [756, 396] width 1512 height 793
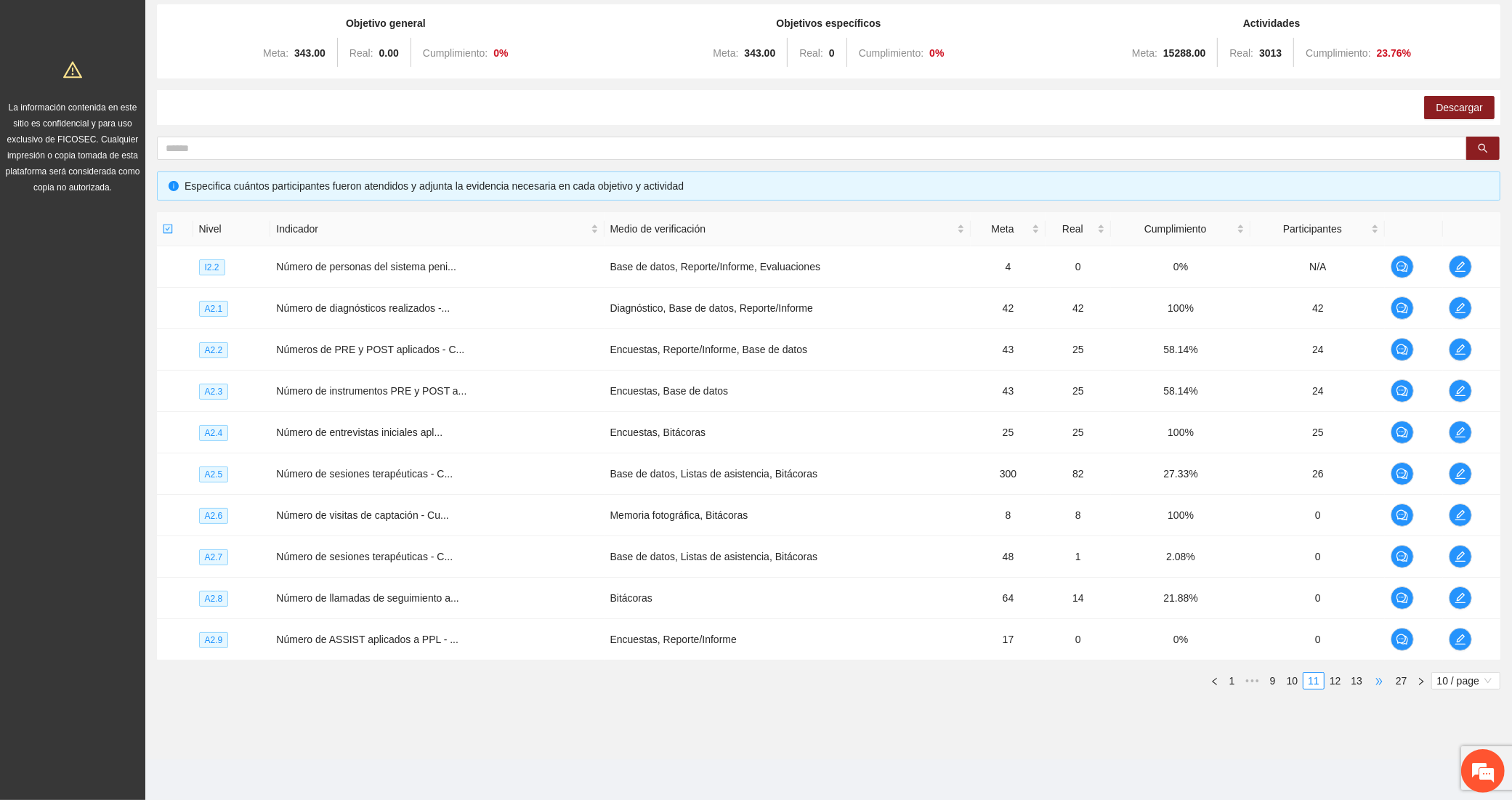
click at [1373, 680] on span "•••" at bounding box center [1379, 681] width 23 height 18
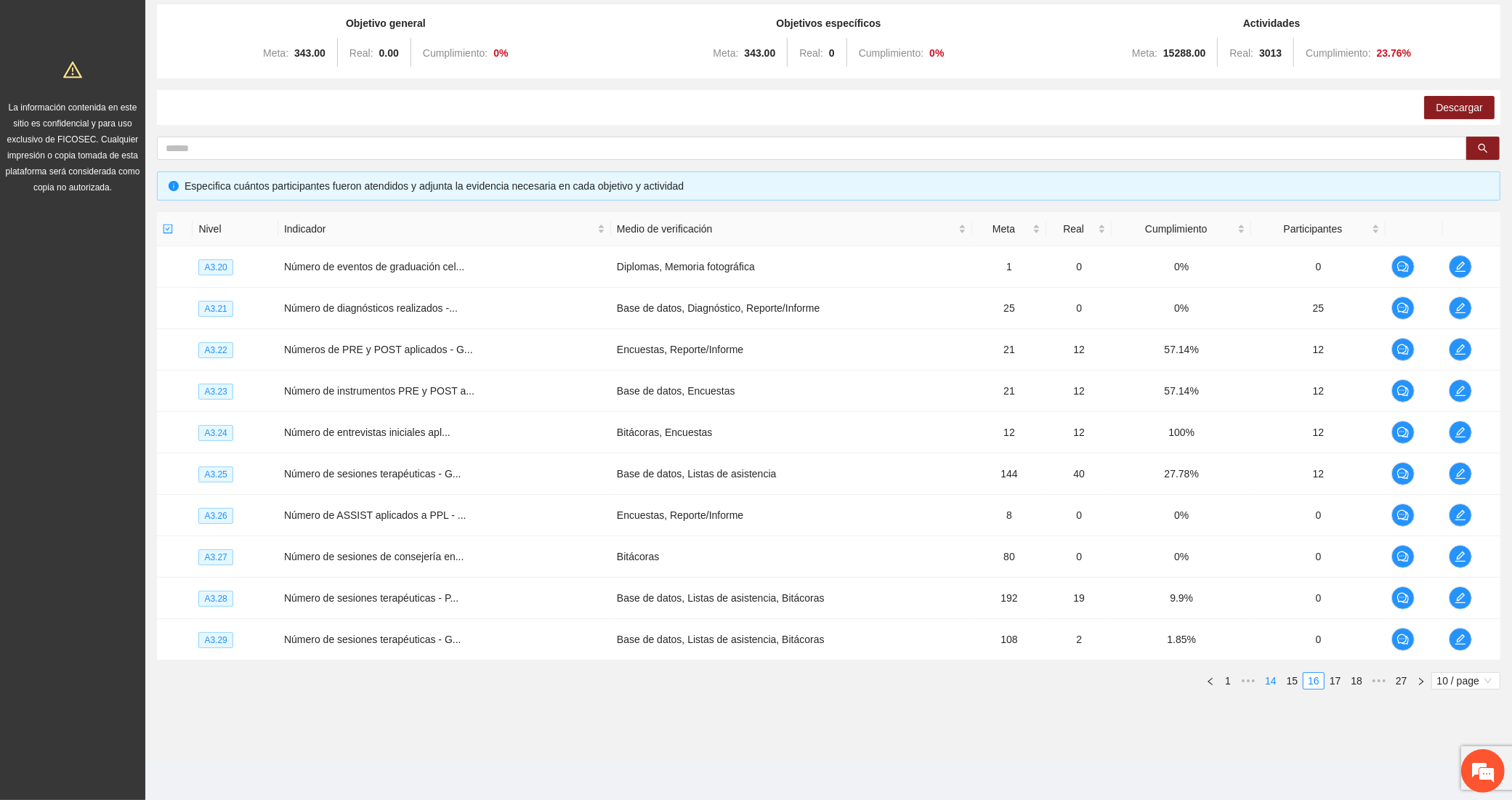
click at [1272, 681] on link "14" at bounding box center [1270, 681] width 20 height 16
click at [1458, 391] on icon "edit" at bounding box center [1459, 390] width 10 height 10
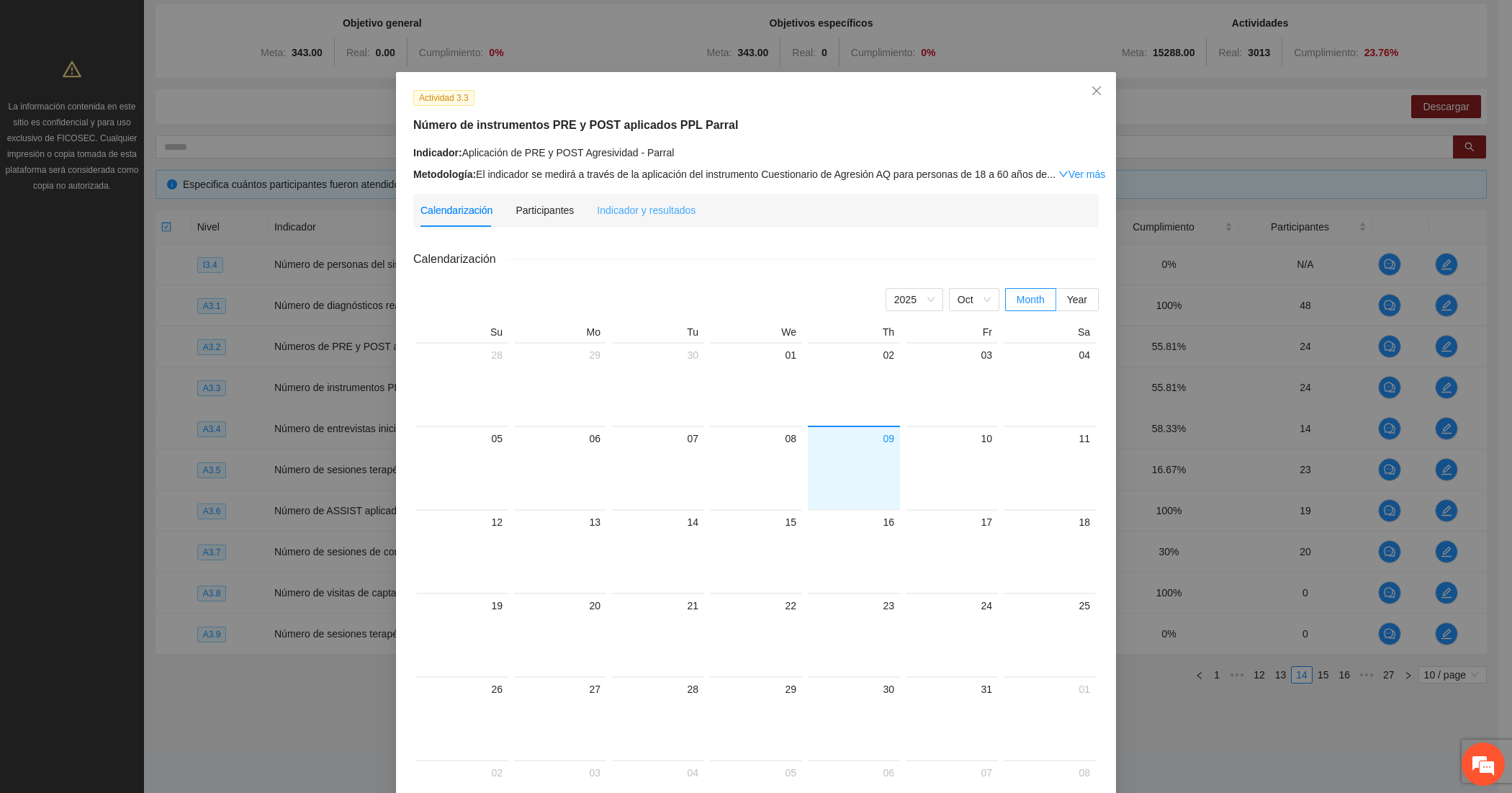
click at [612, 218] on div "Indicador y resultados" at bounding box center [646, 210] width 99 height 33
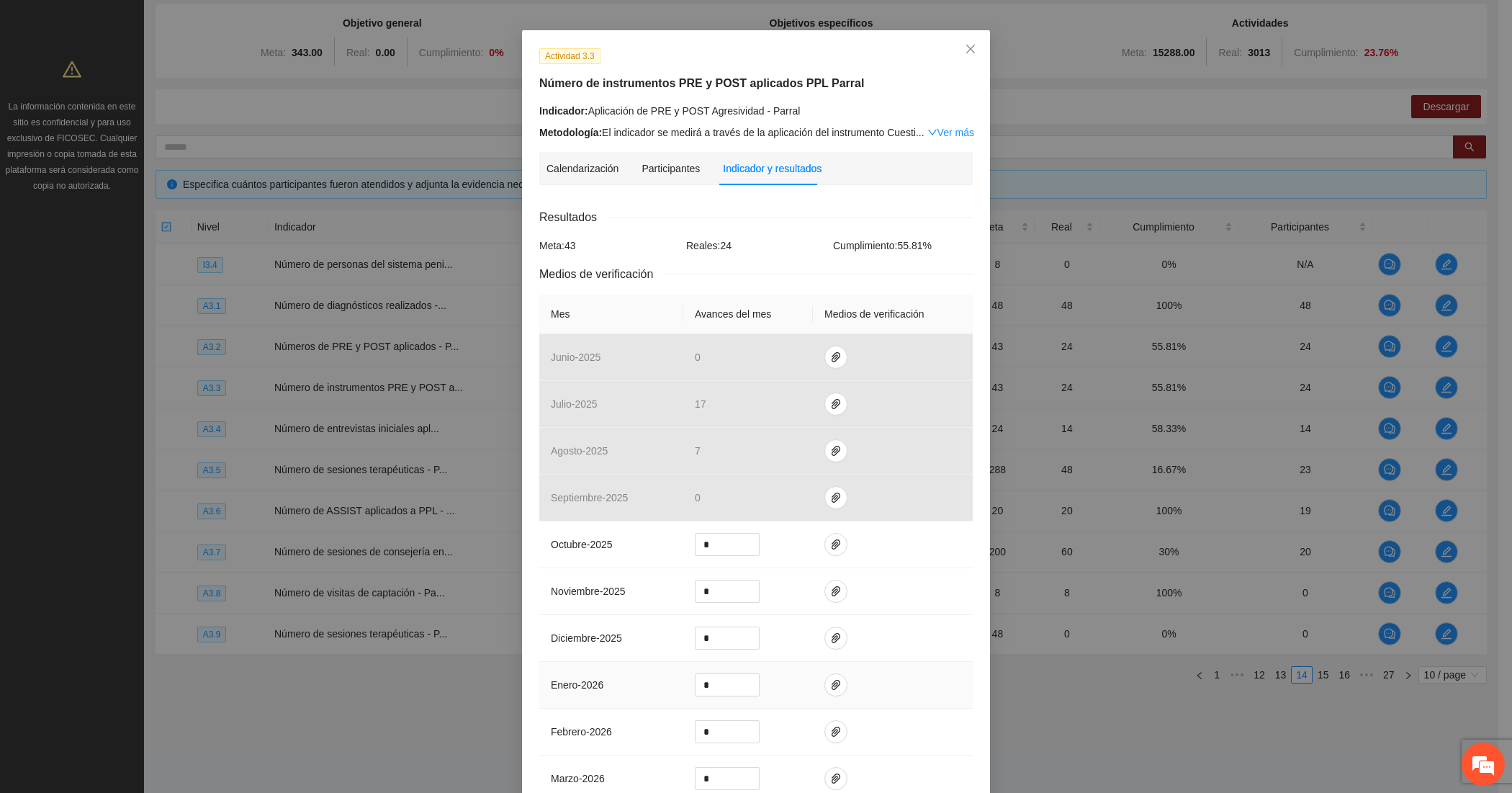
scroll to position [0, 0]
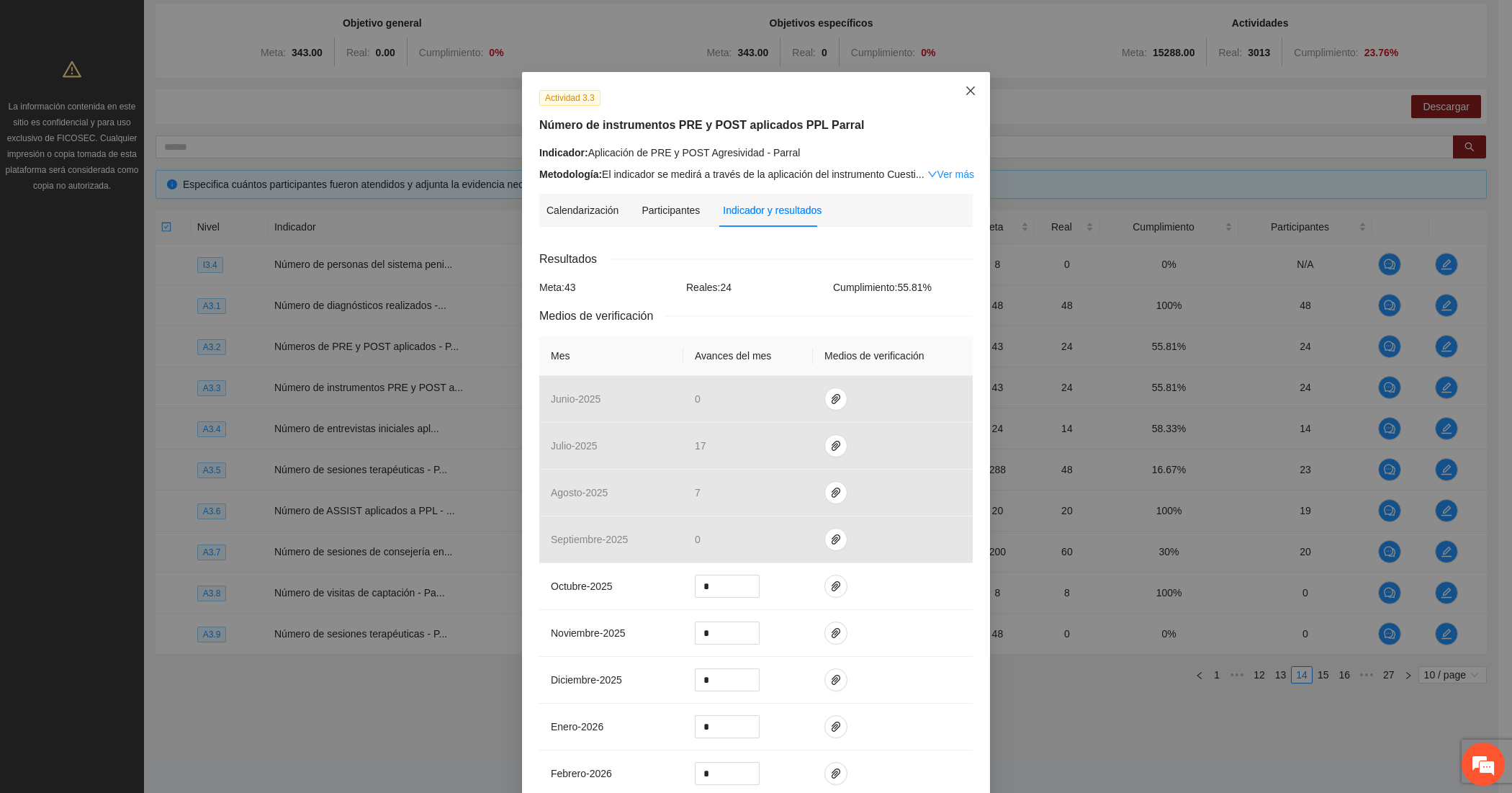
click at [964, 91] on icon "close" at bounding box center [970, 91] width 11 height 11
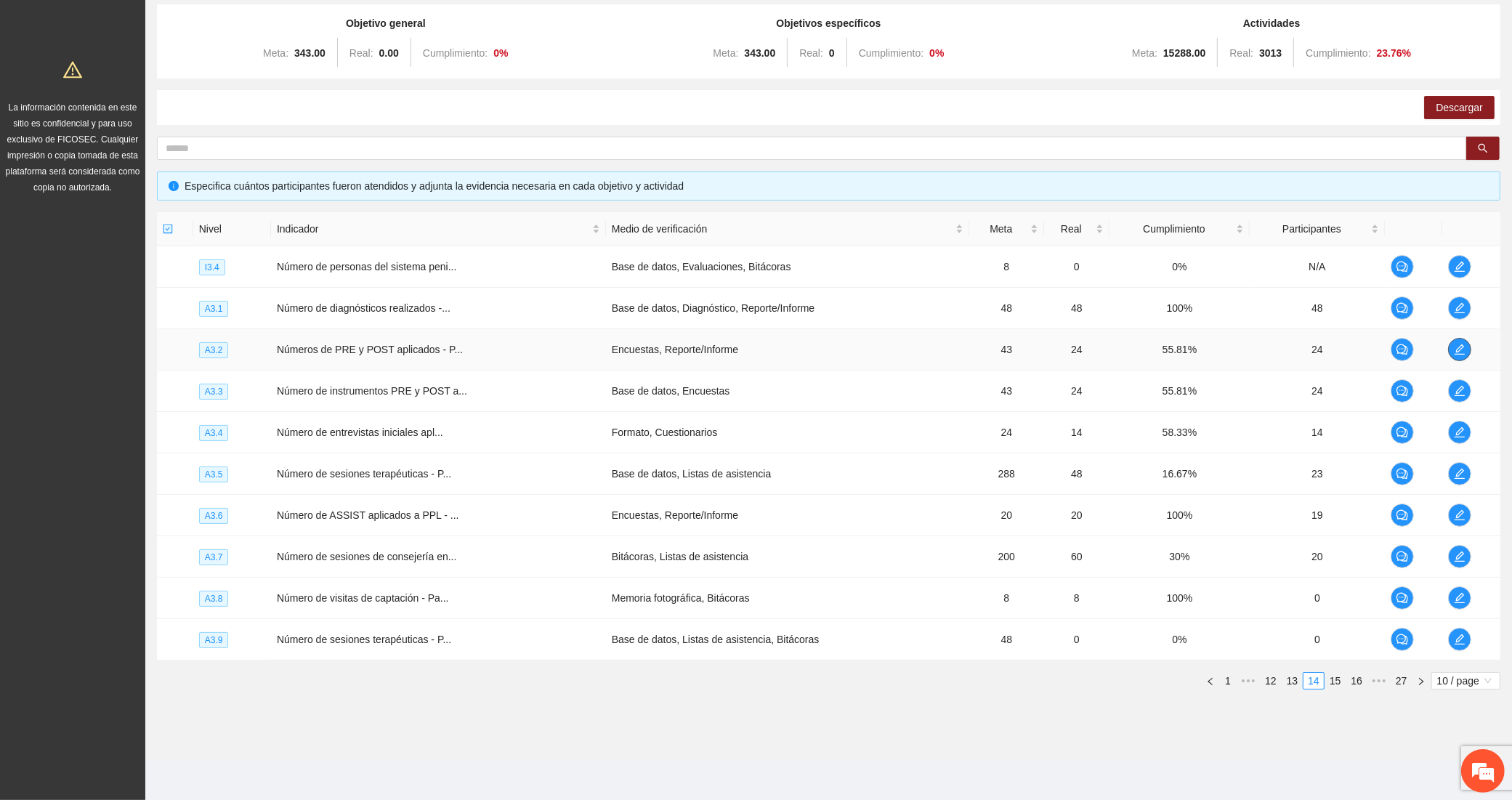
click at [1450, 346] on span "edit" at bounding box center [1459, 349] width 22 height 11
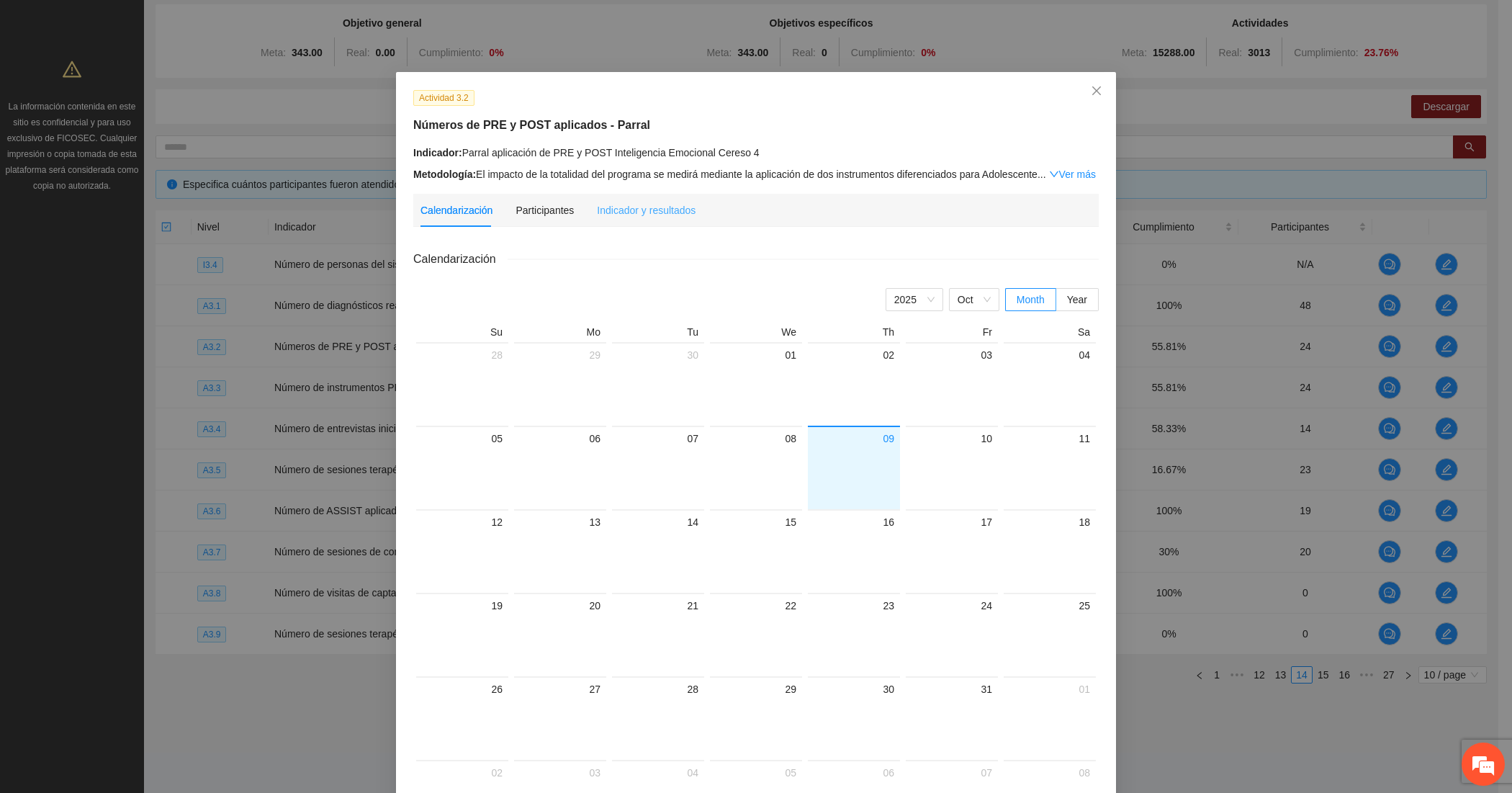
click at [618, 195] on div "Indicador y resultados" at bounding box center [646, 210] width 99 height 33
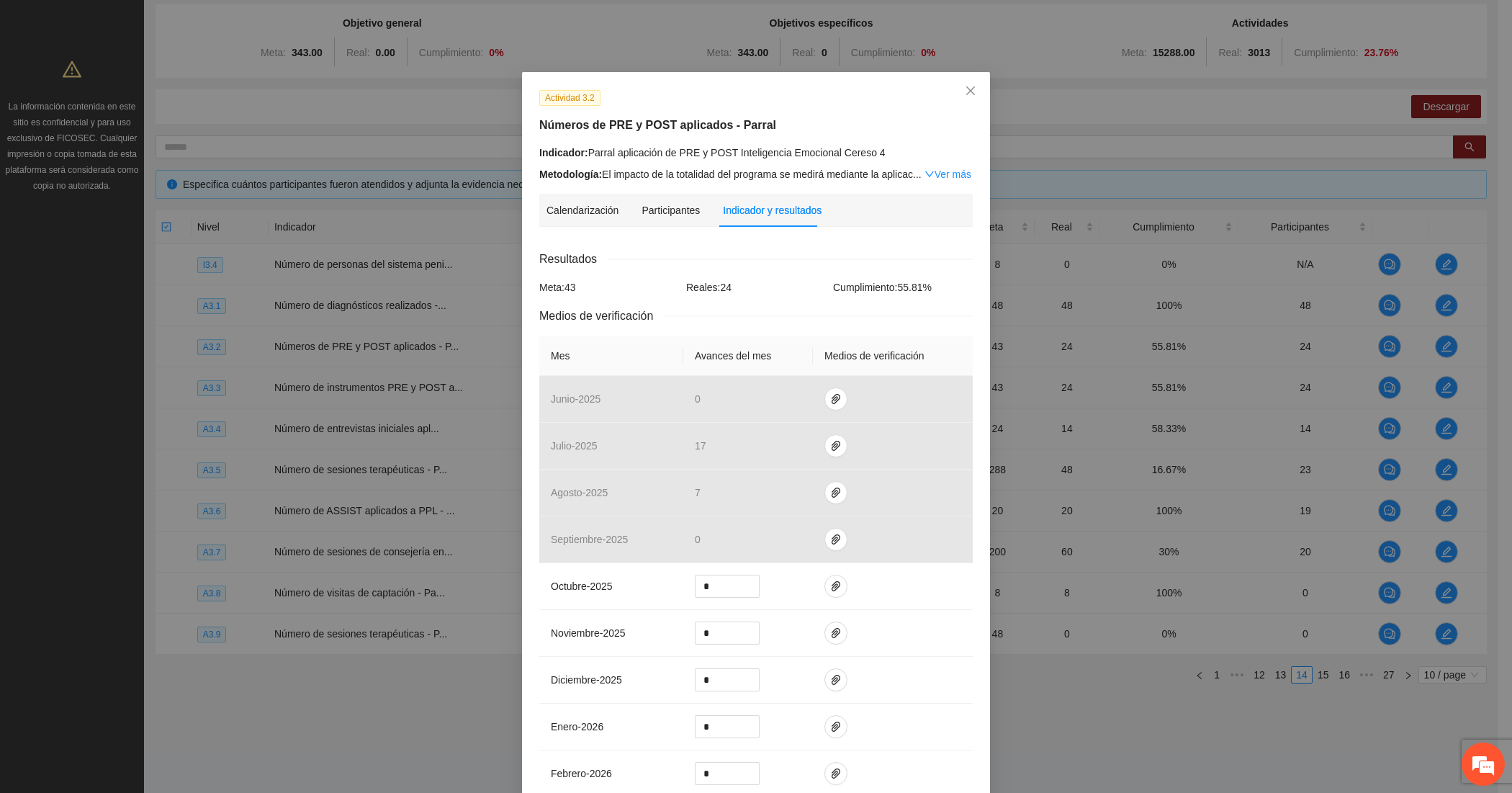
click at [783, 145] on div "Indicador: Parral aplicación de PRE y POST Inteligencia Emocional Cereso 4" at bounding box center [756, 153] width 434 height 16
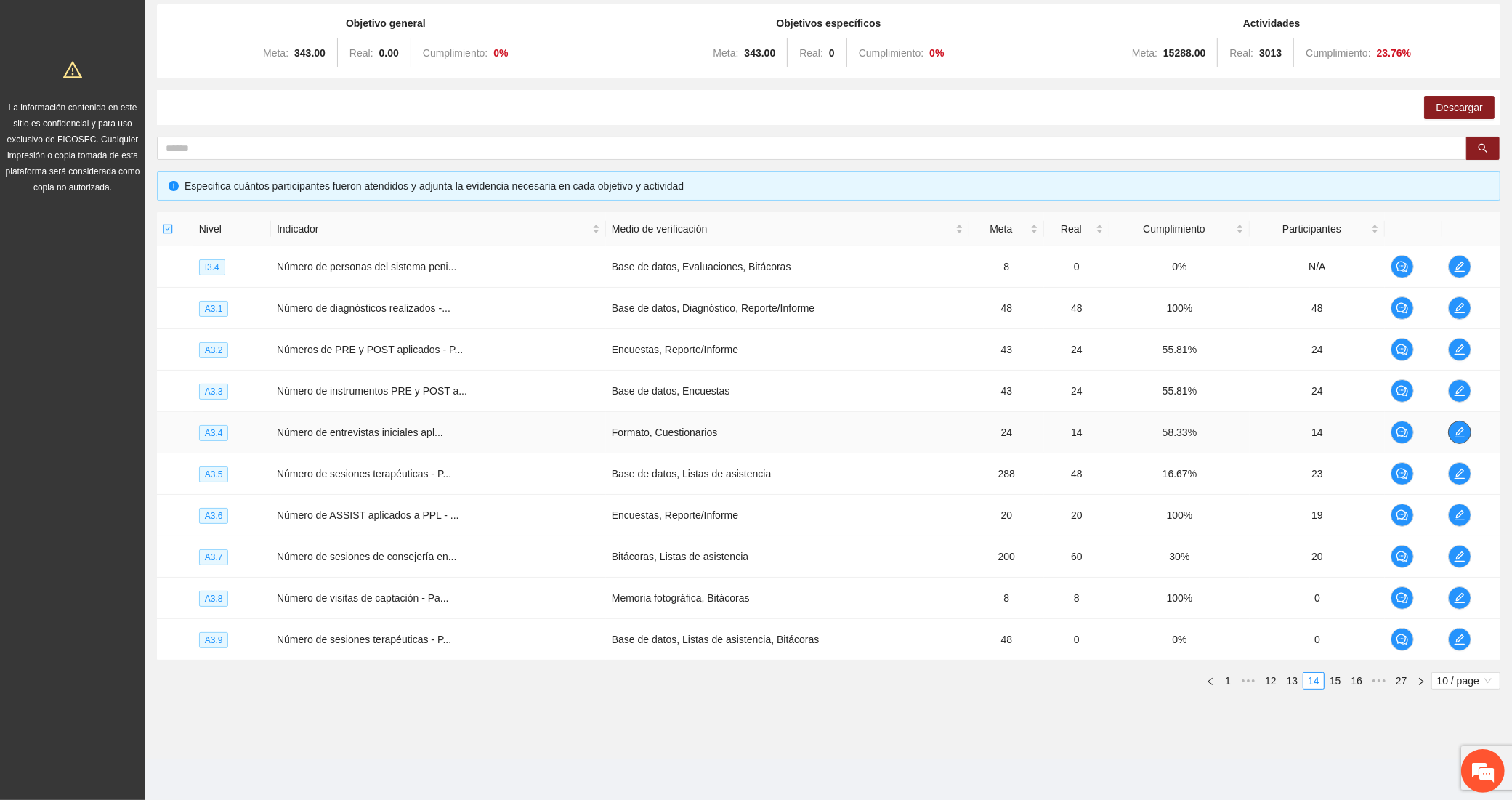
click at [1455, 427] on icon "edit" at bounding box center [1459, 432] width 11 height 11
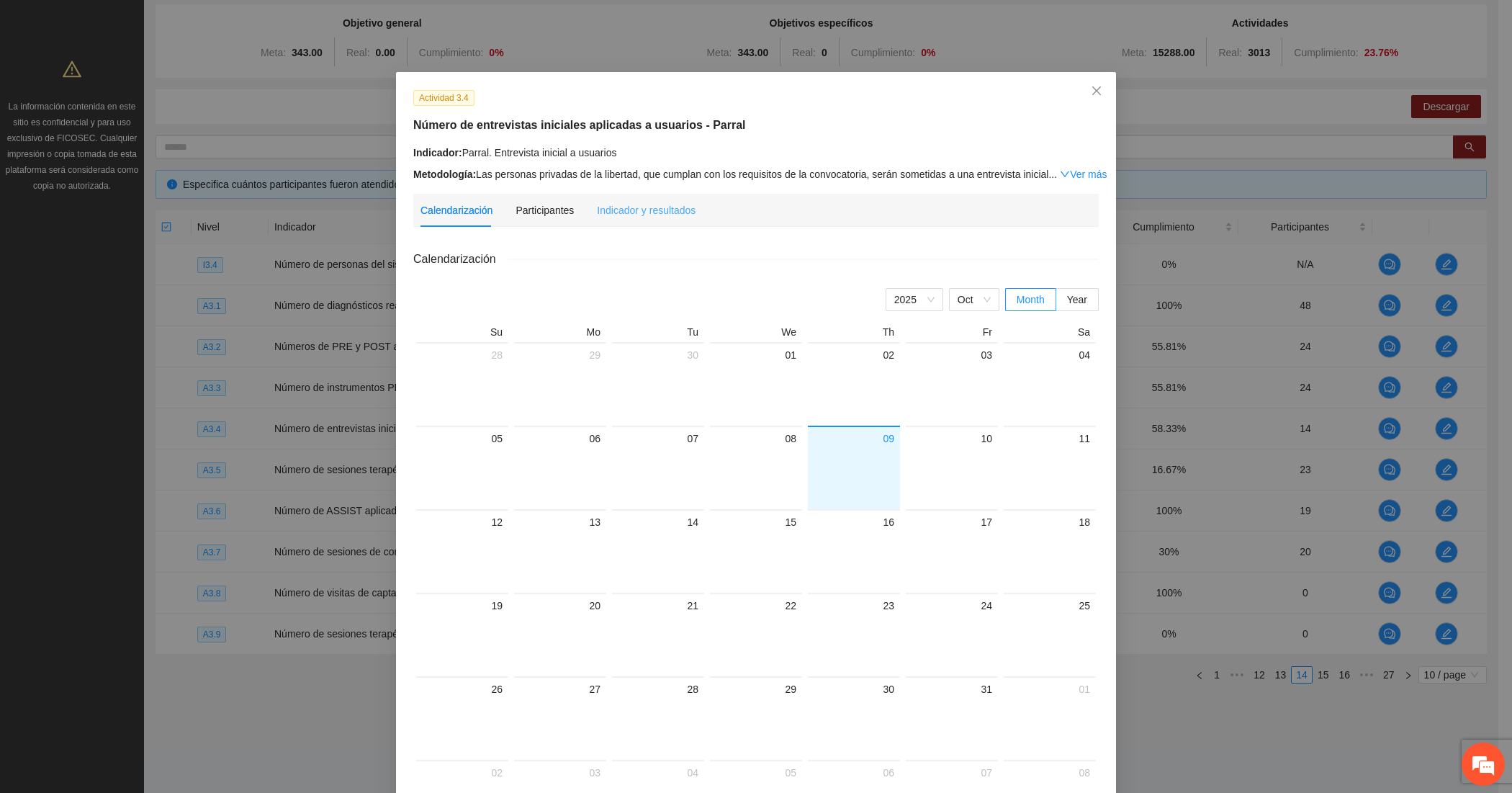
click at [647, 197] on div "Indicador y resultados" at bounding box center [646, 210] width 99 height 33
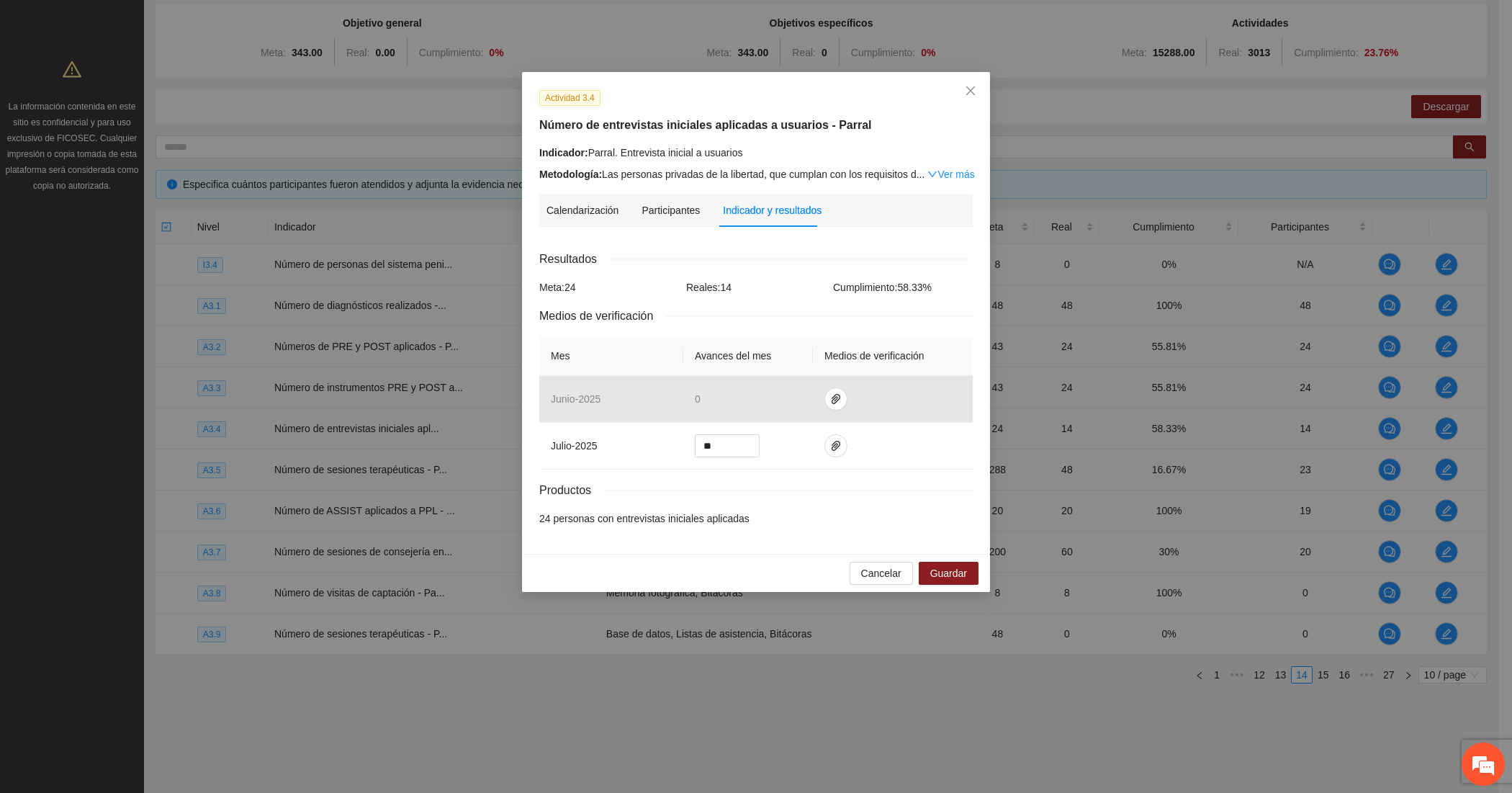
click at [693, 155] on div "Indicador: Parral. Entrevista inicial a usuarios" at bounding box center [756, 153] width 434 height 16
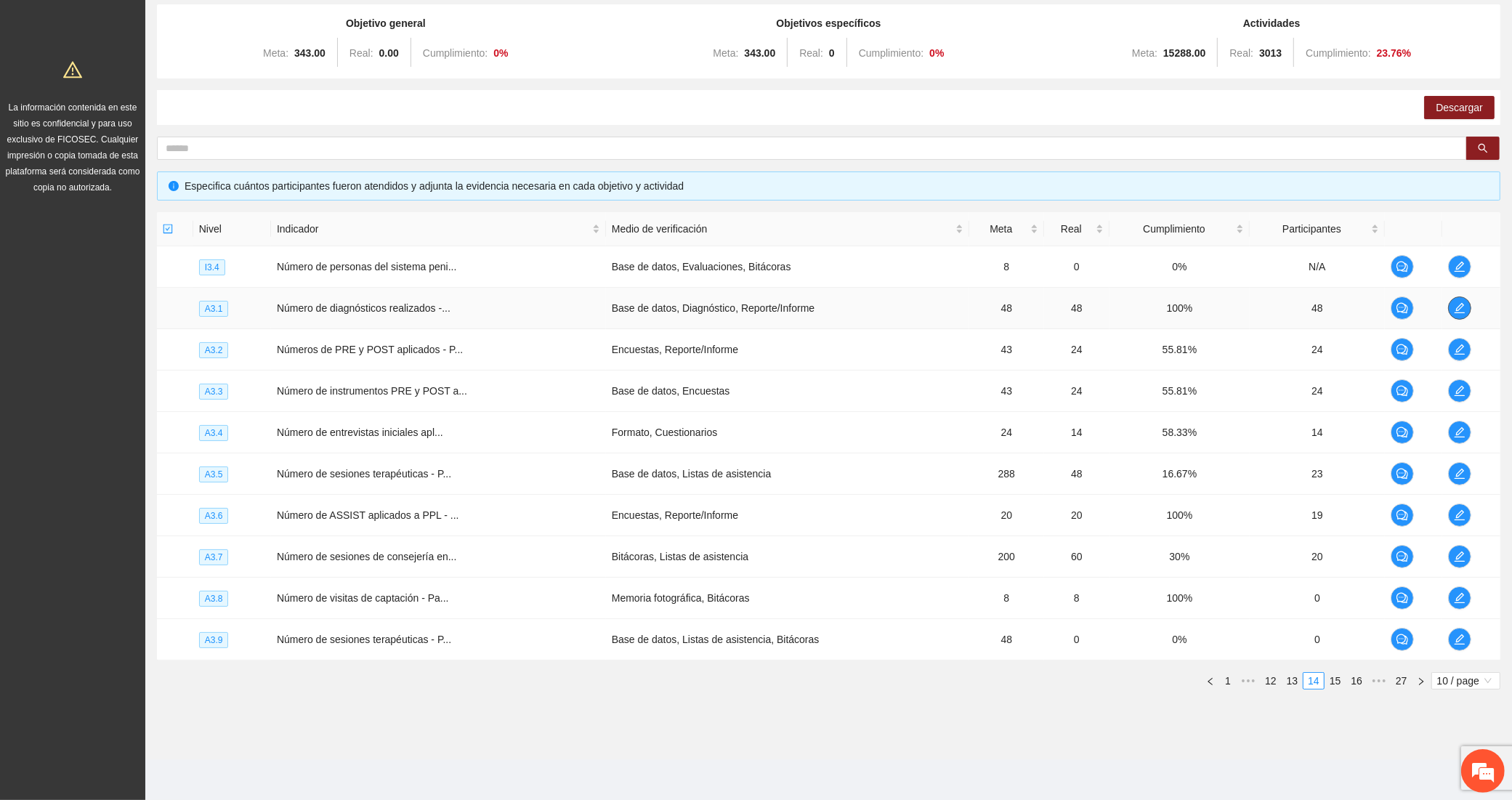
click at [1461, 303] on icon "edit" at bounding box center [1459, 308] width 10 height 10
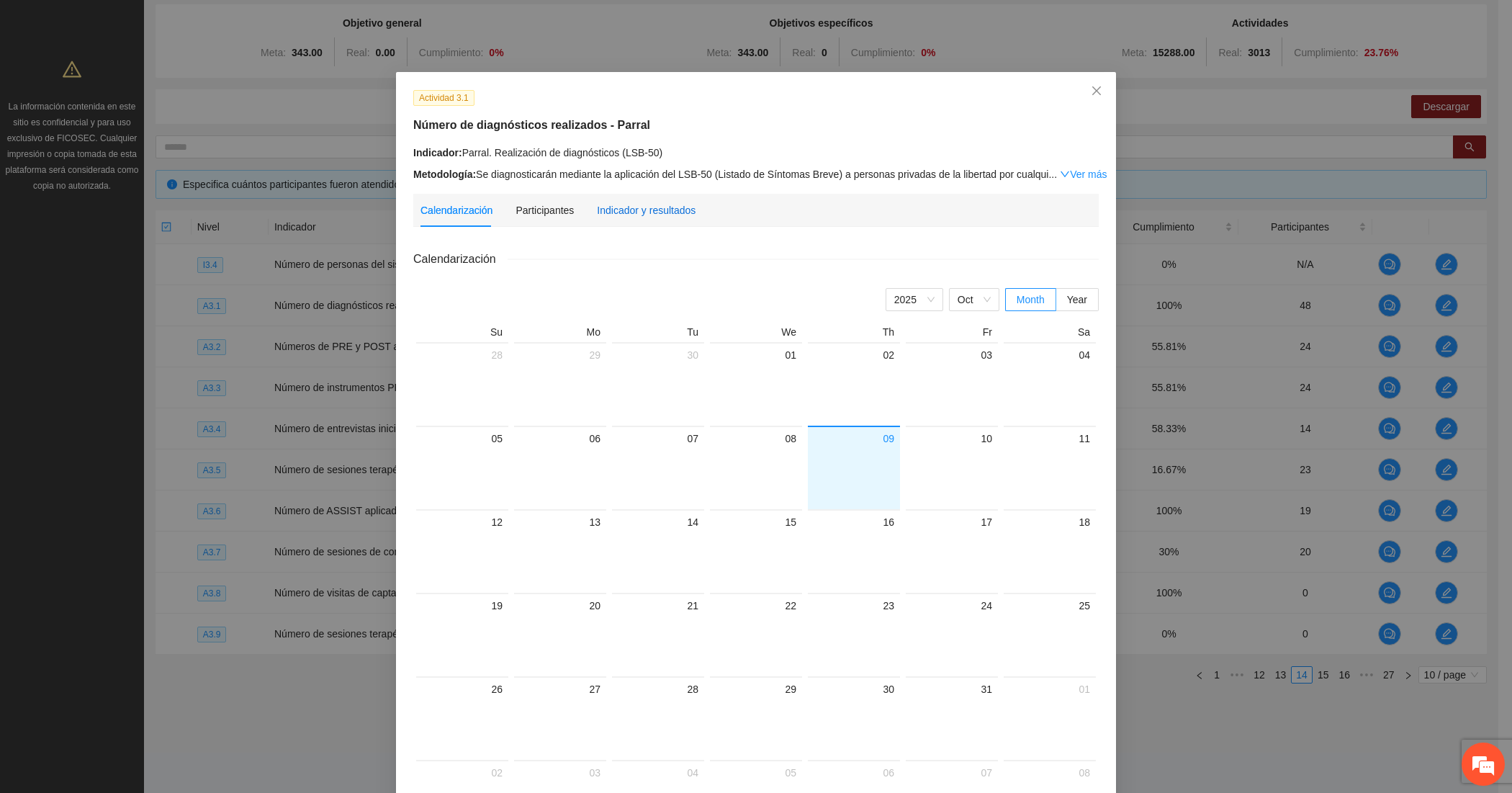
click at [645, 204] on div "Indicador y resultados" at bounding box center [646, 210] width 99 height 16
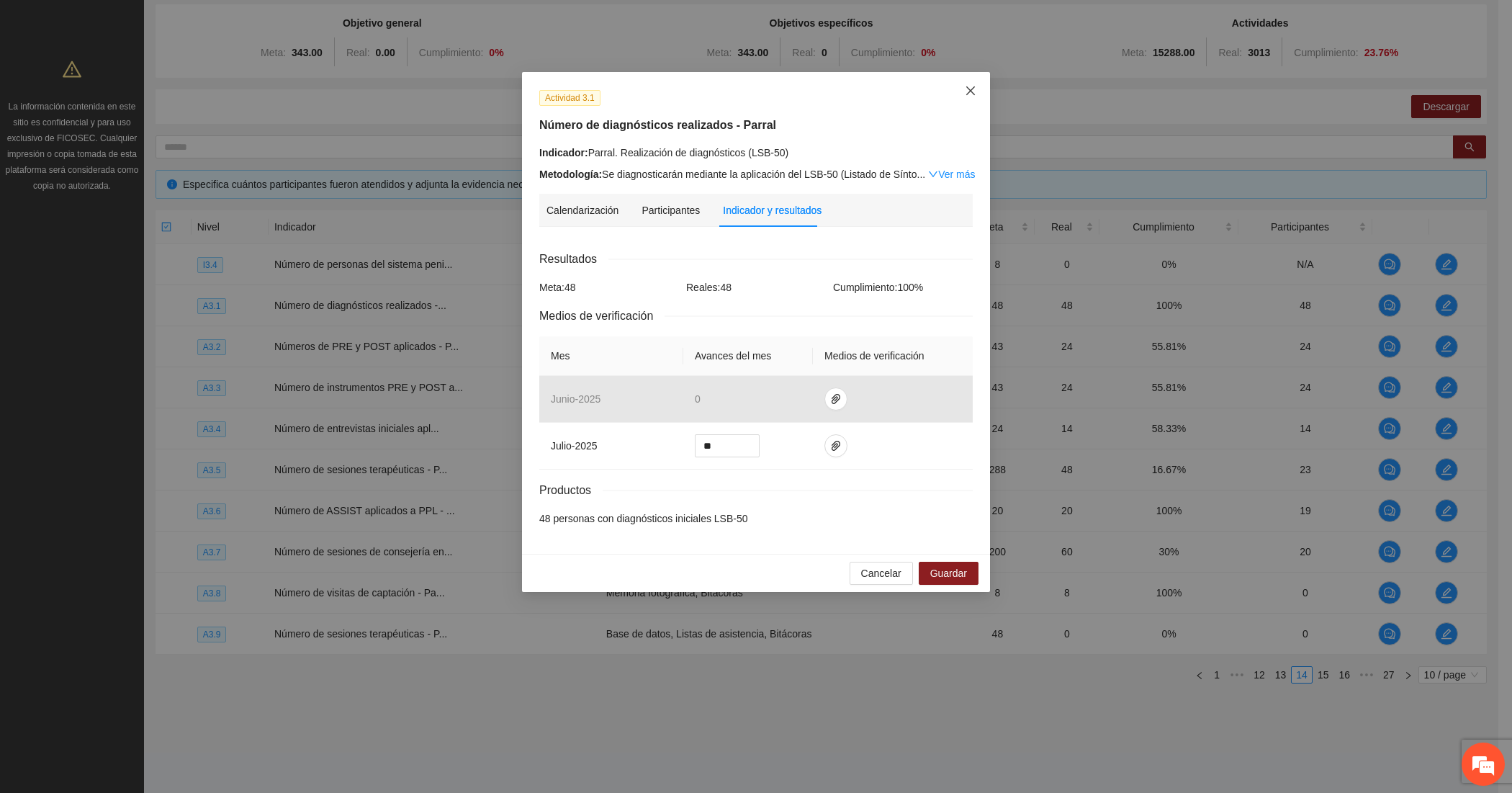
click at [963, 97] on span "Close" at bounding box center [970, 91] width 39 height 39
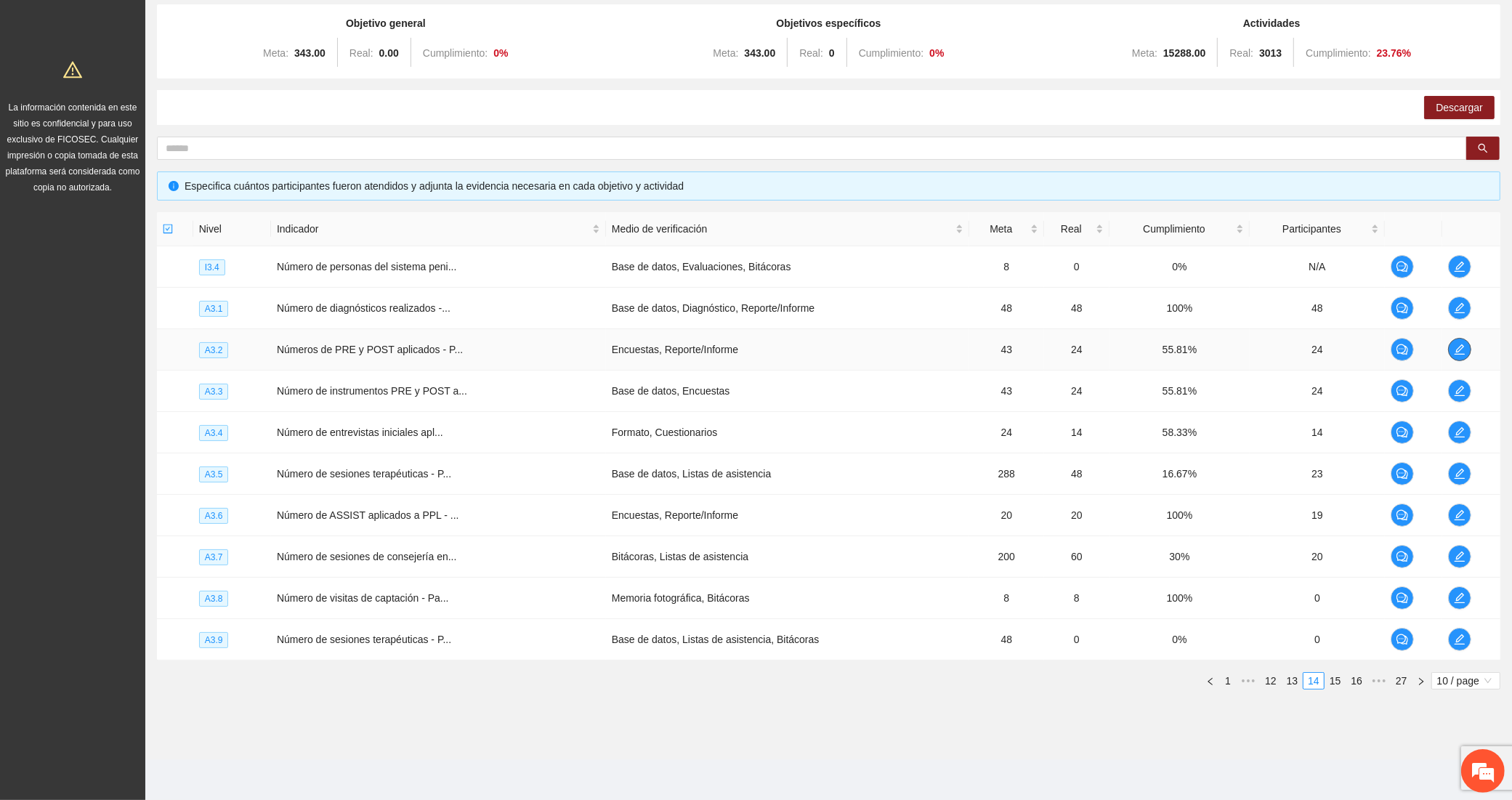
click at [1457, 347] on icon "edit" at bounding box center [1459, 349] width 11 height 11
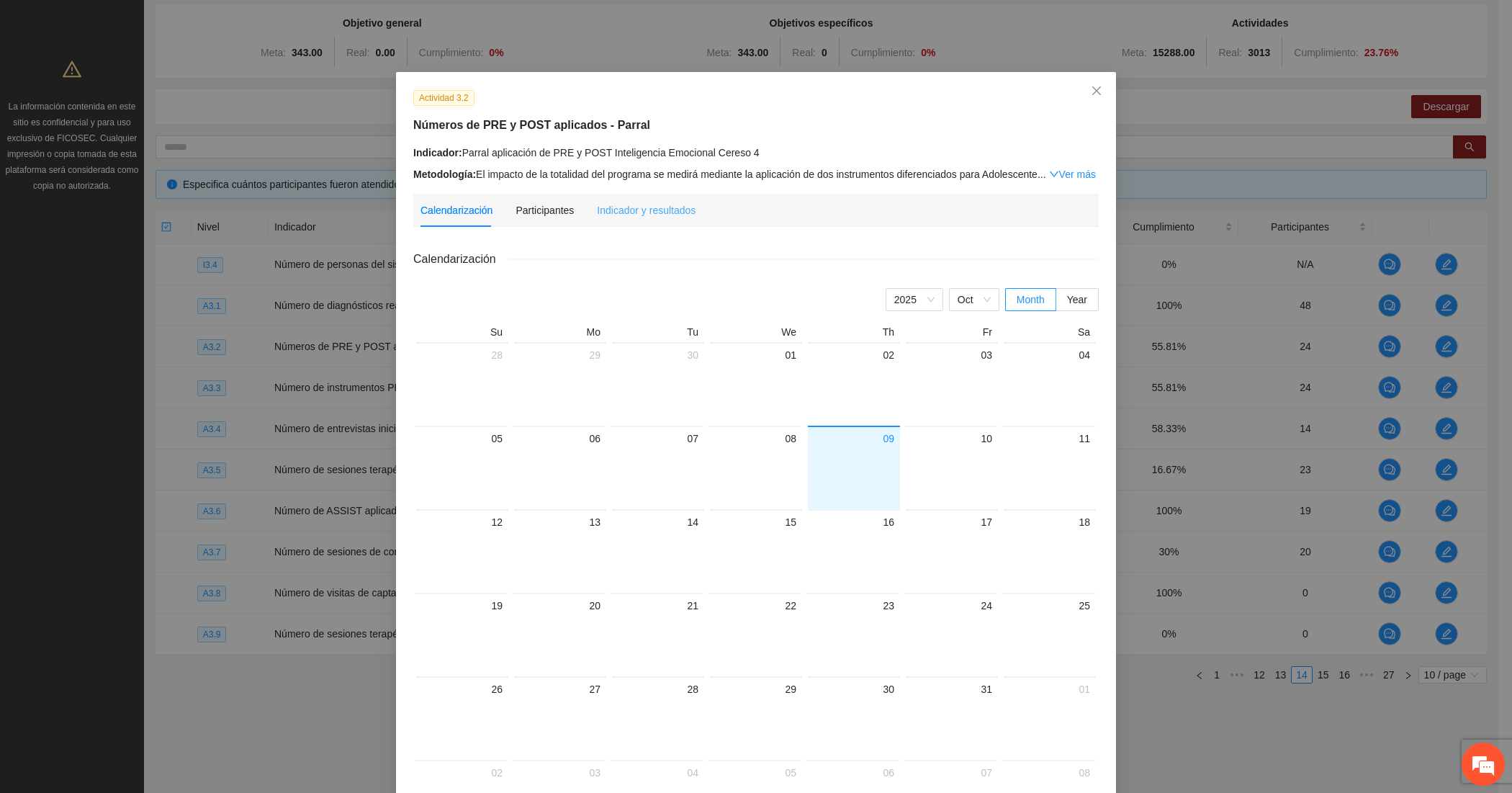
click at [648, 223] on div "Indicador y resultados" at bounding box center [646, 210] width 99 height 33
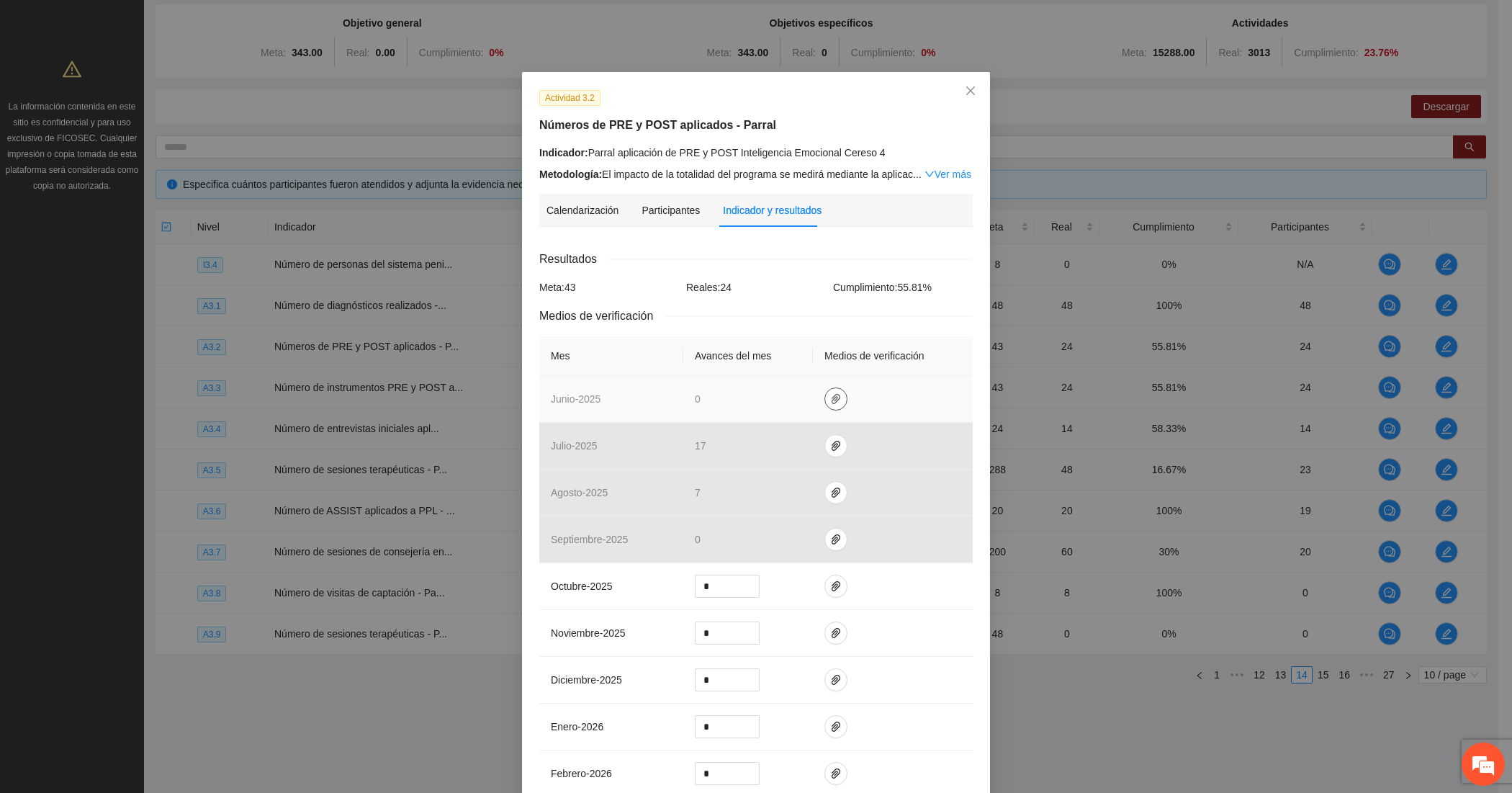
click at [824, 391] on button "button" at bounding box center [836, 399] width 23 height 23
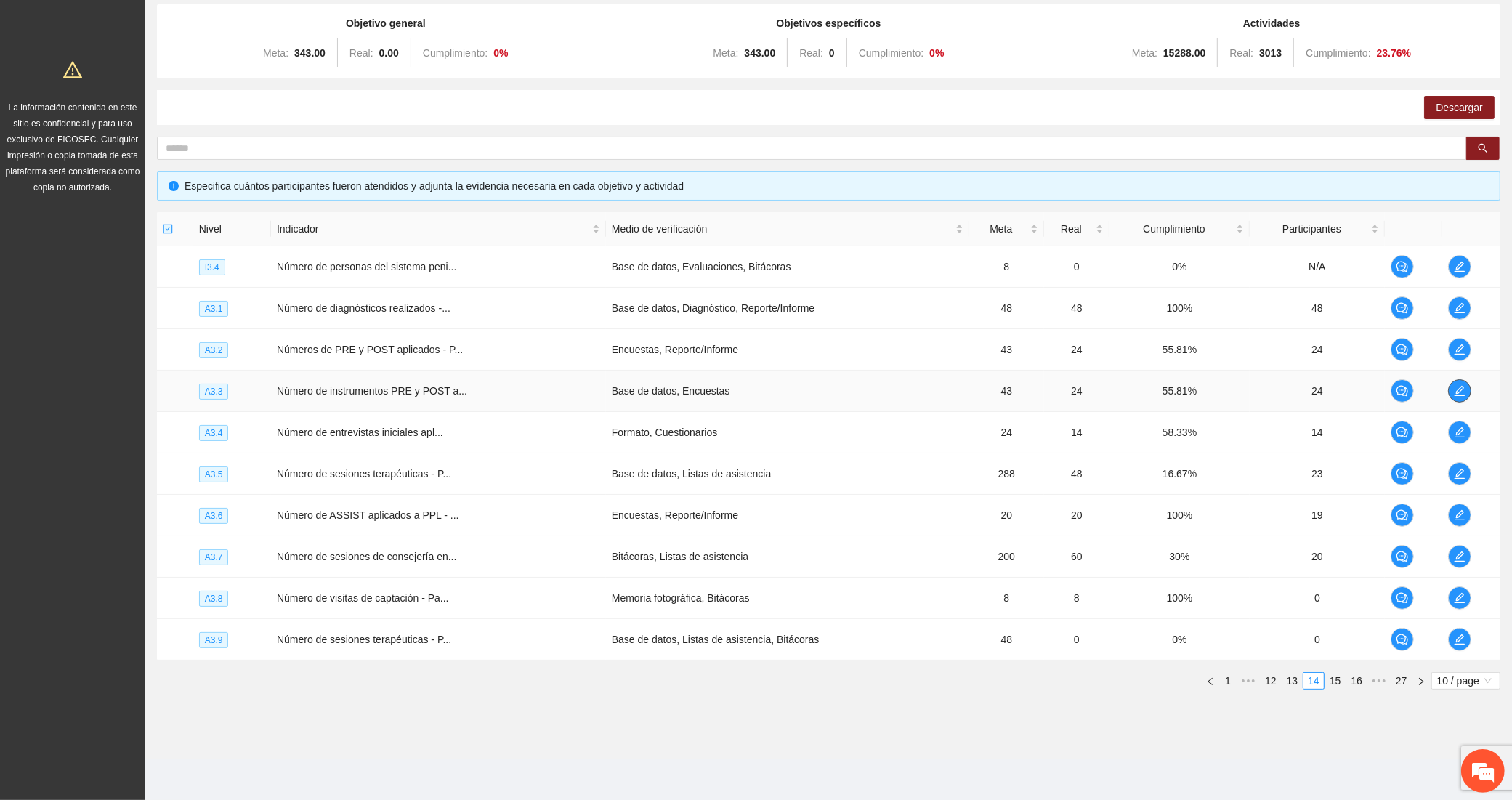
click at [1457, 386] on icon "edit" at bounding box center [1459, 391] width 11 height 11
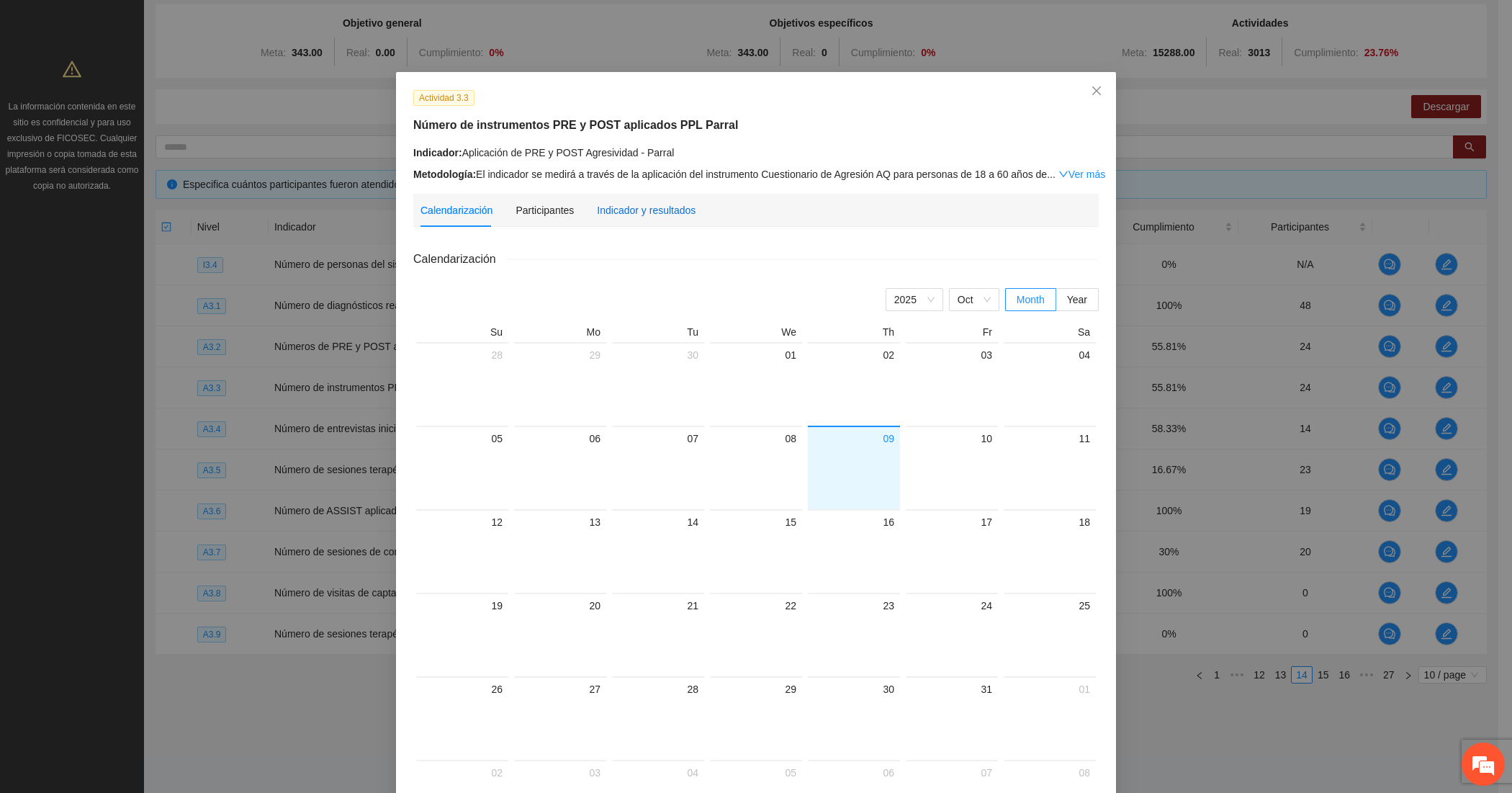
click at [606, 209] on div "Indicador y resultados" at bounding box center [646, 210] width 99 height 16
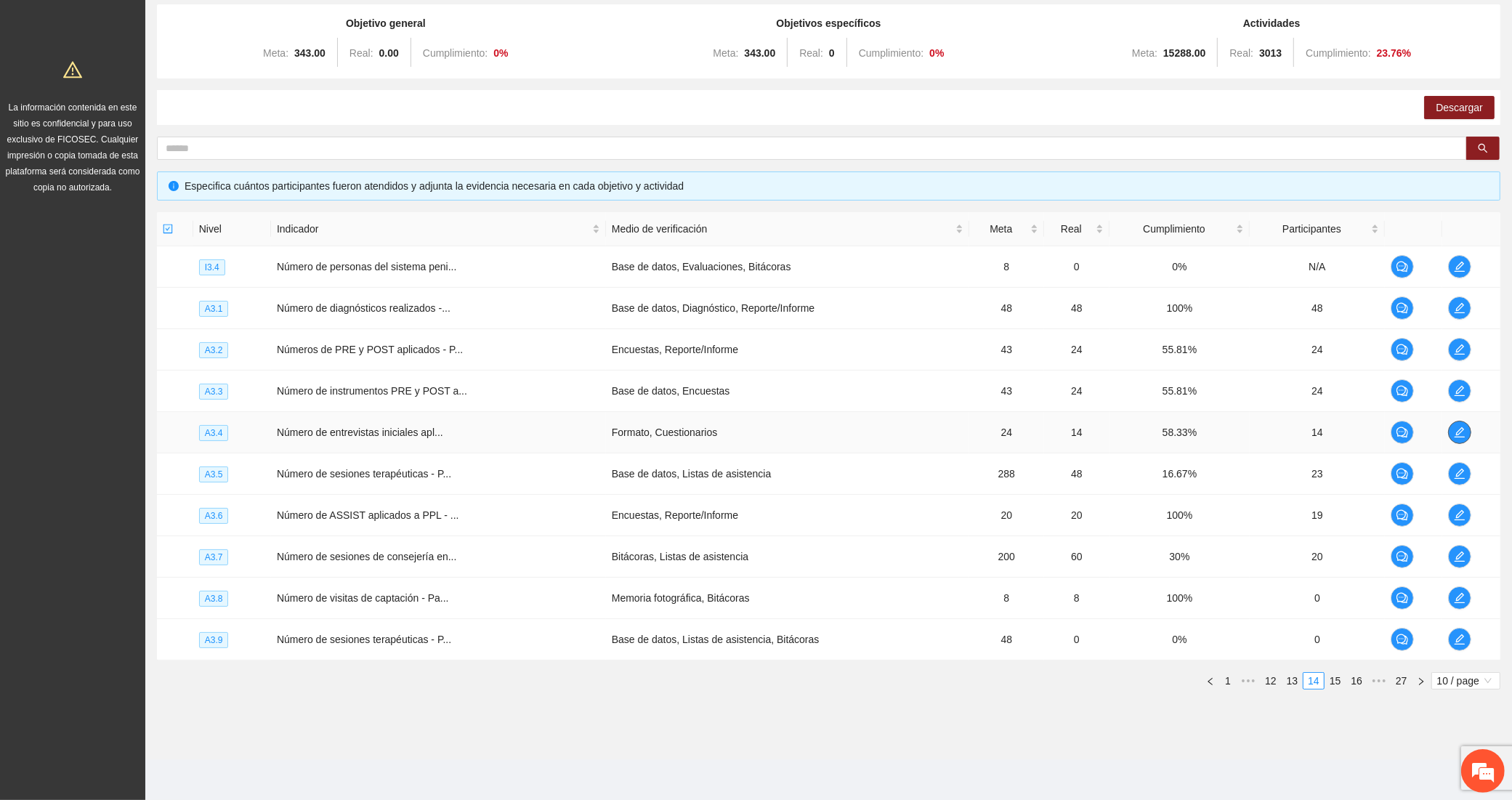
click at [1458, 427] on icon "edit" at bounding box center [1459, 432] width 11 height 11
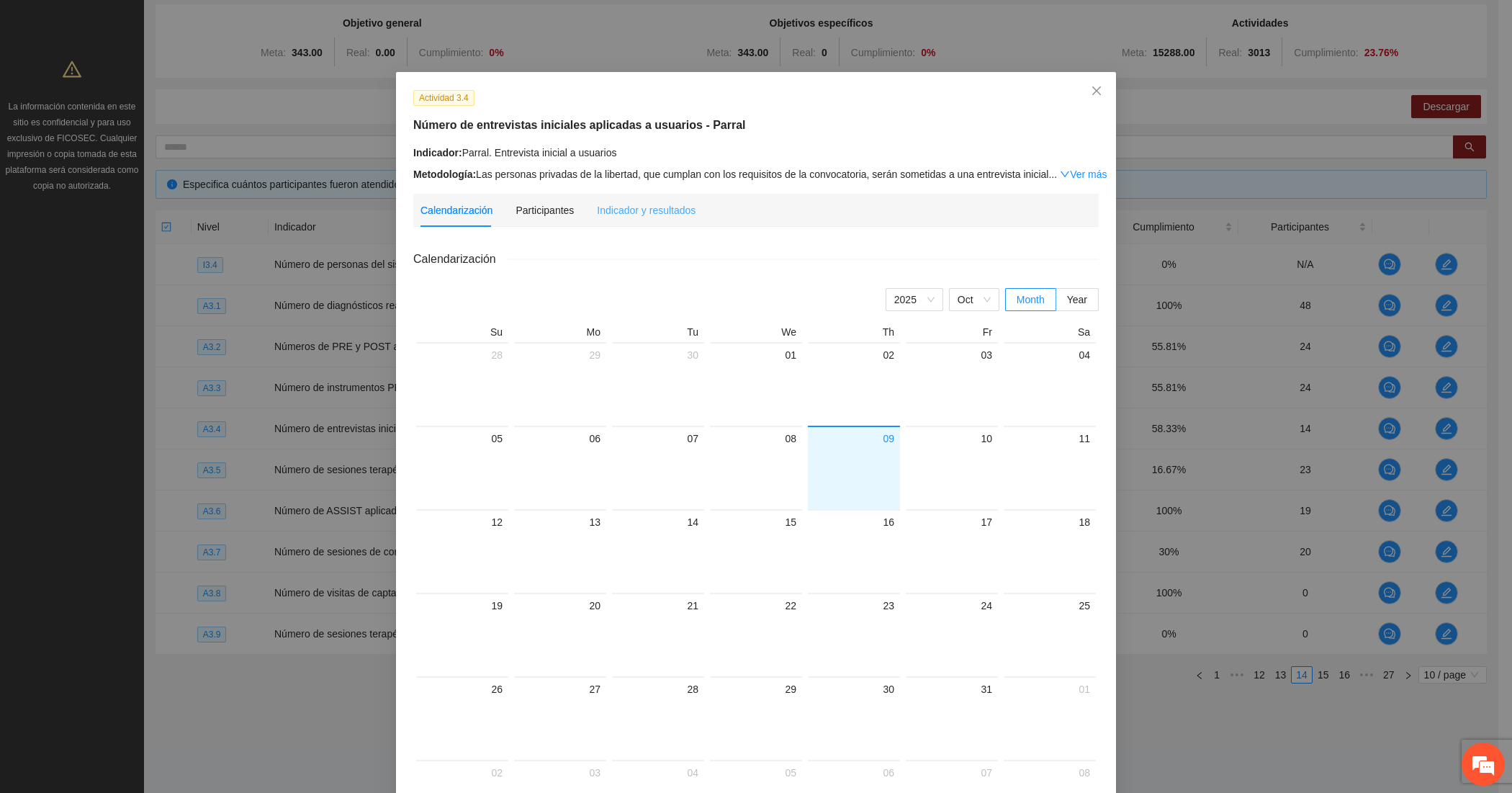
click at [639, 217] on div "Indicador y resultados" at bounding box center [646, 210] width 99 height 33
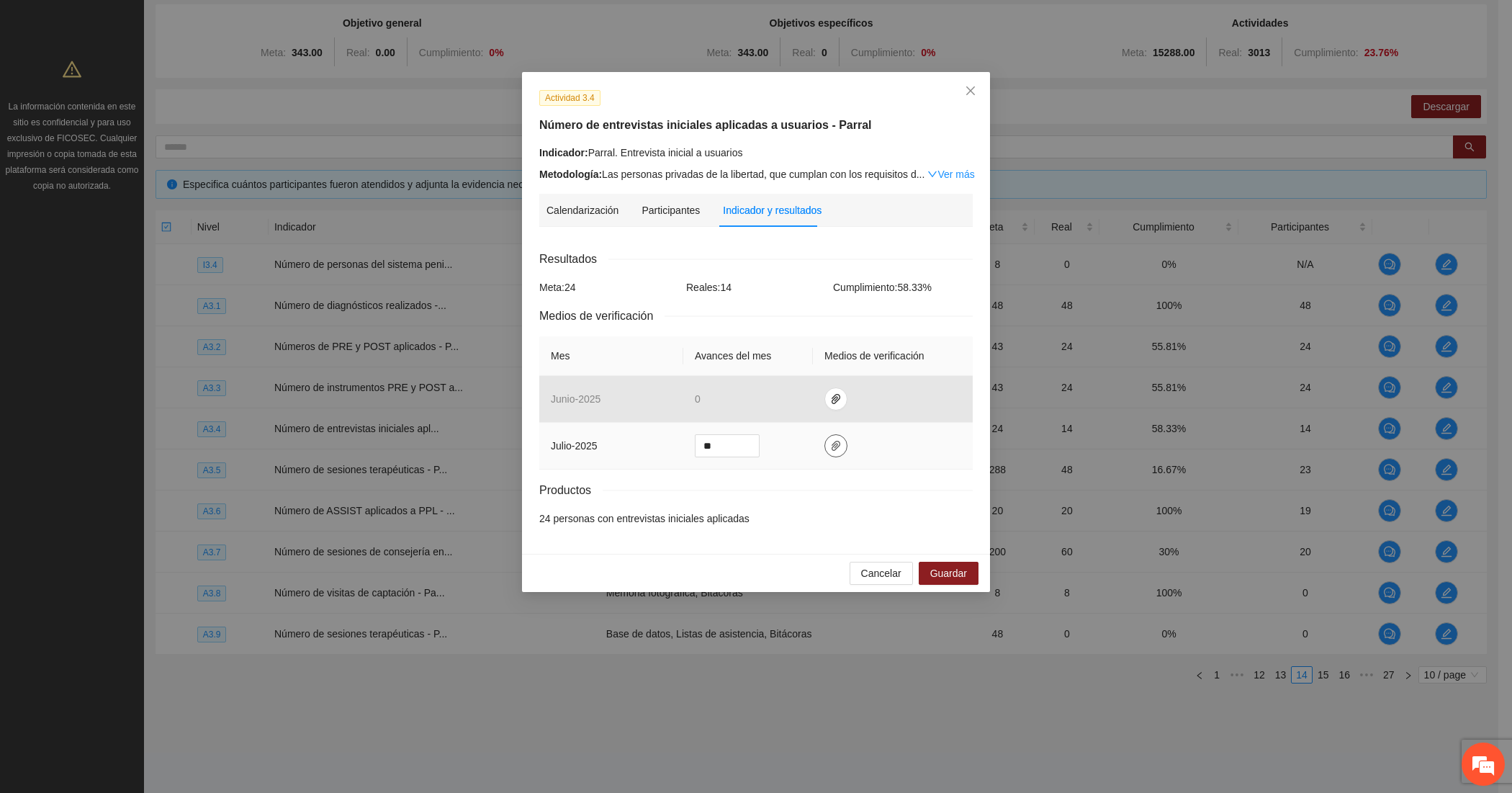
click at [839, 447] on icon "paper-clip" at bounding box center [836, 446] width 11 height 11
click at [806, 369] on button "Adjuntar documento" at bounding box center [789, 381] width 129 height 23
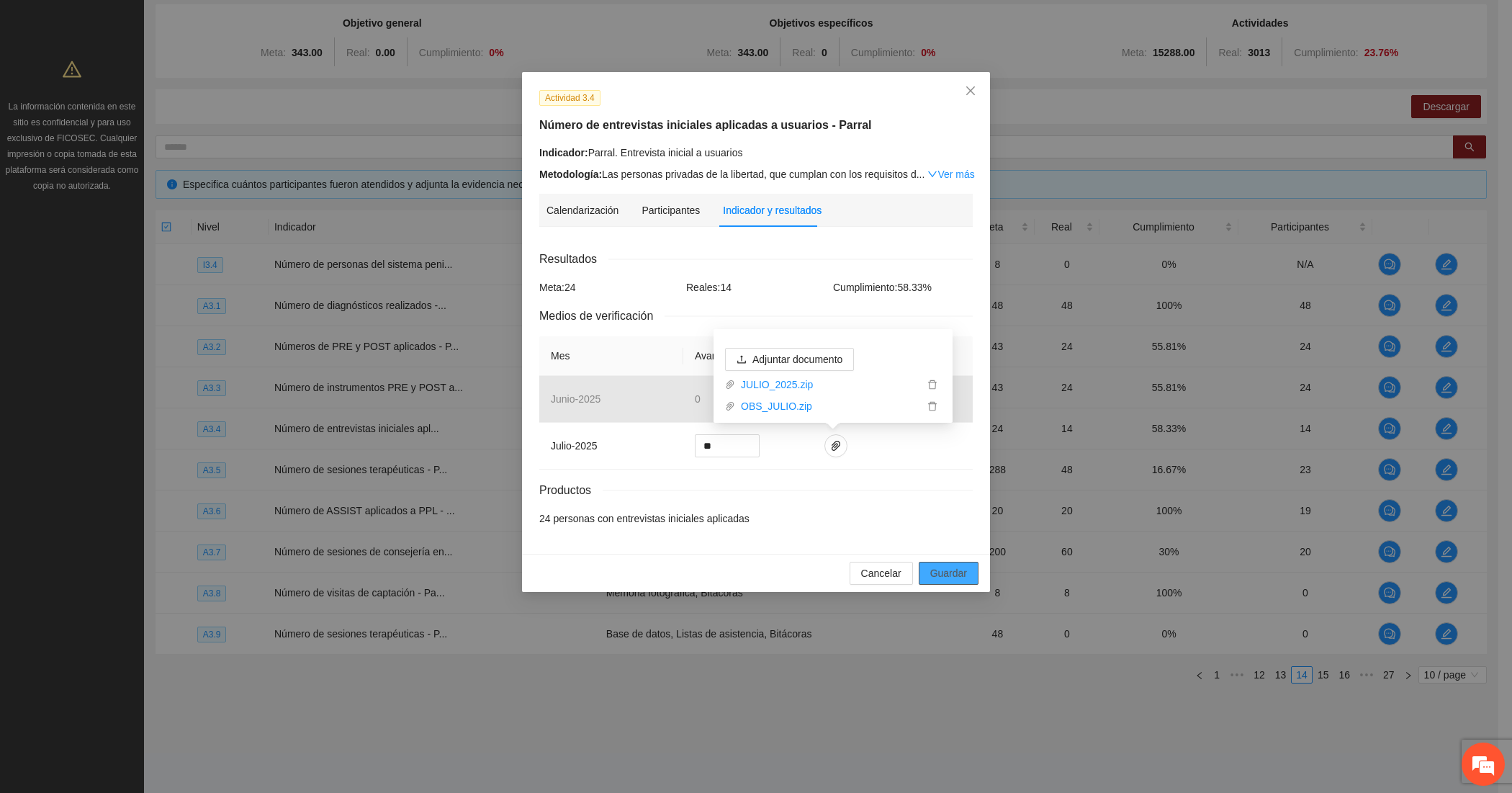
click at [937, 571] on span "Guardar" at bounding box center [949, 573] width 37 height 16
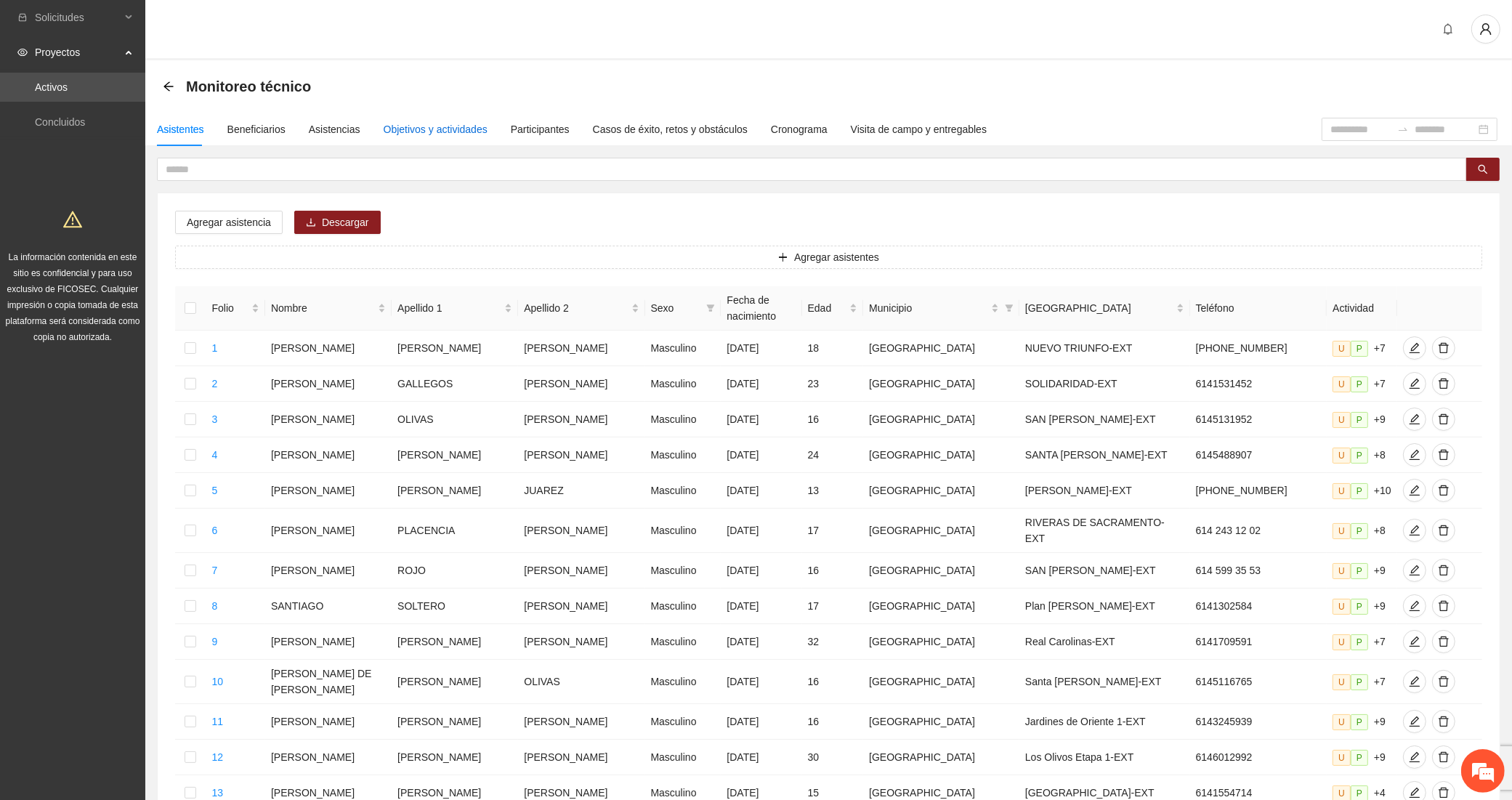
click at [410, 121] on div "Objetivos y actividades" at bounding box center [435, 129] width 104 height 16
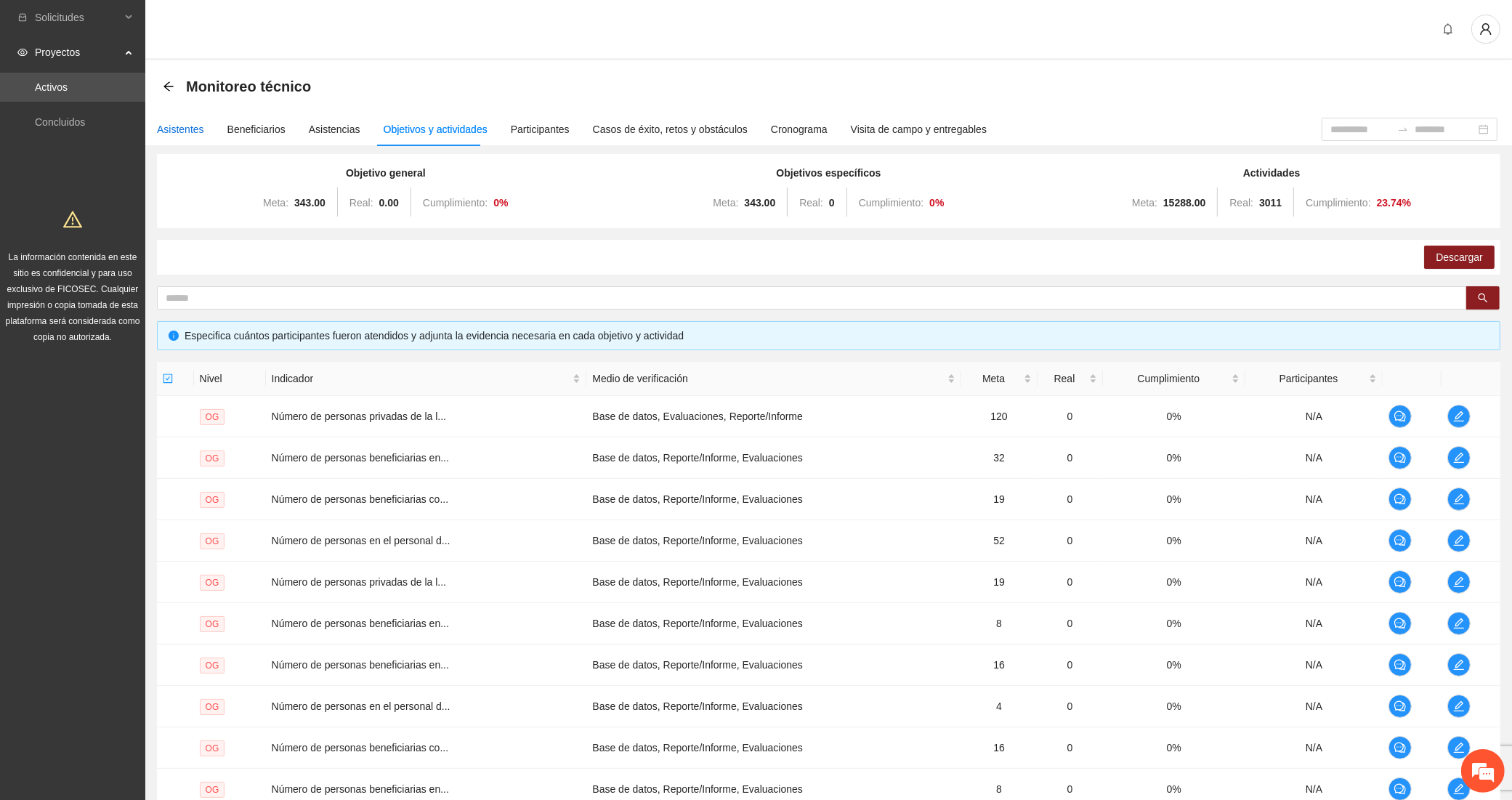
click at [179, 133] on div "Asistentes" at bounding box center [180, 129] width 47 height 16
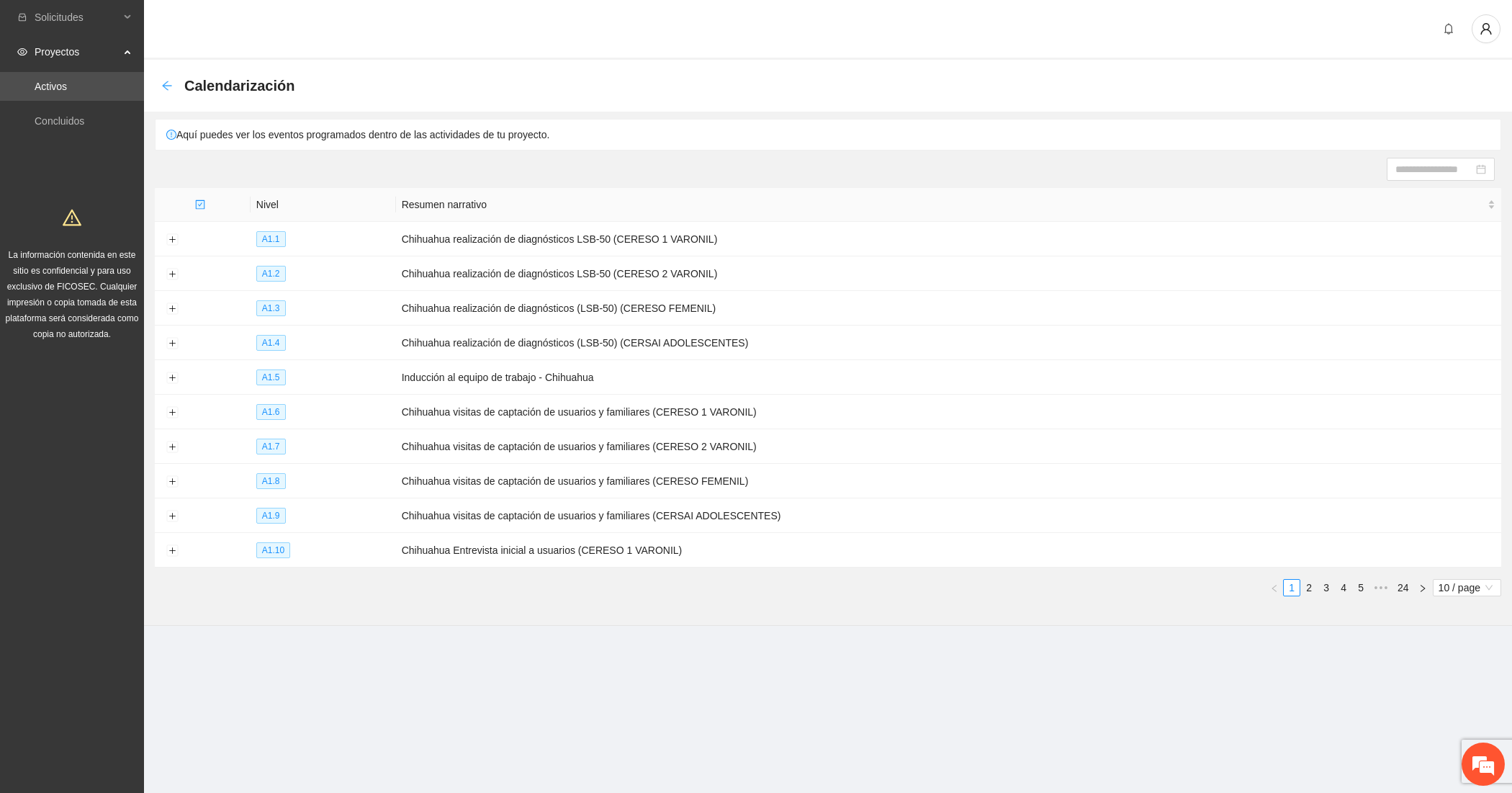
click at [170, 83] on icon "arrow-left" at bounding box center [167, 85] width 11 height 11
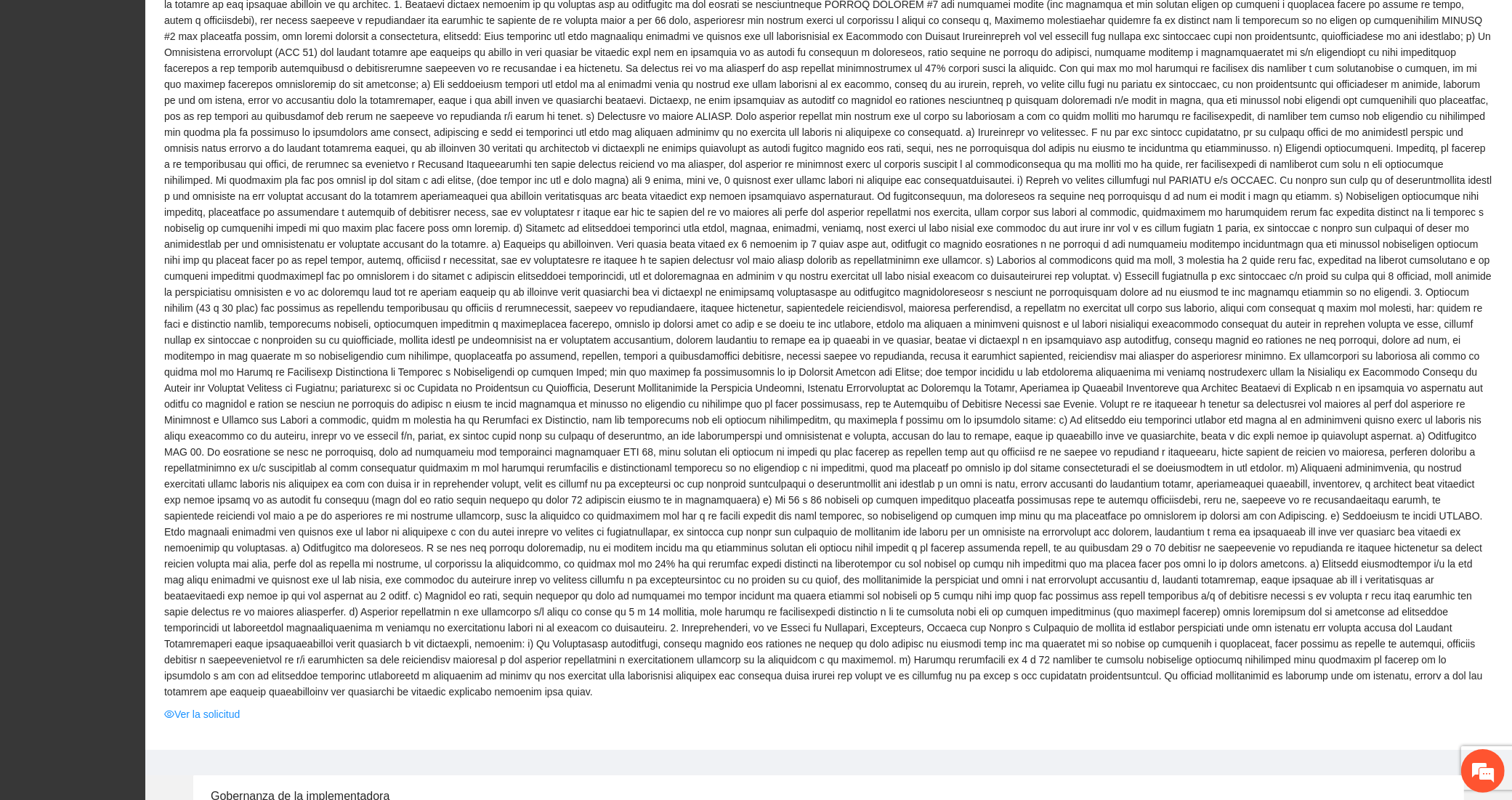
scroll to position [630, 0]
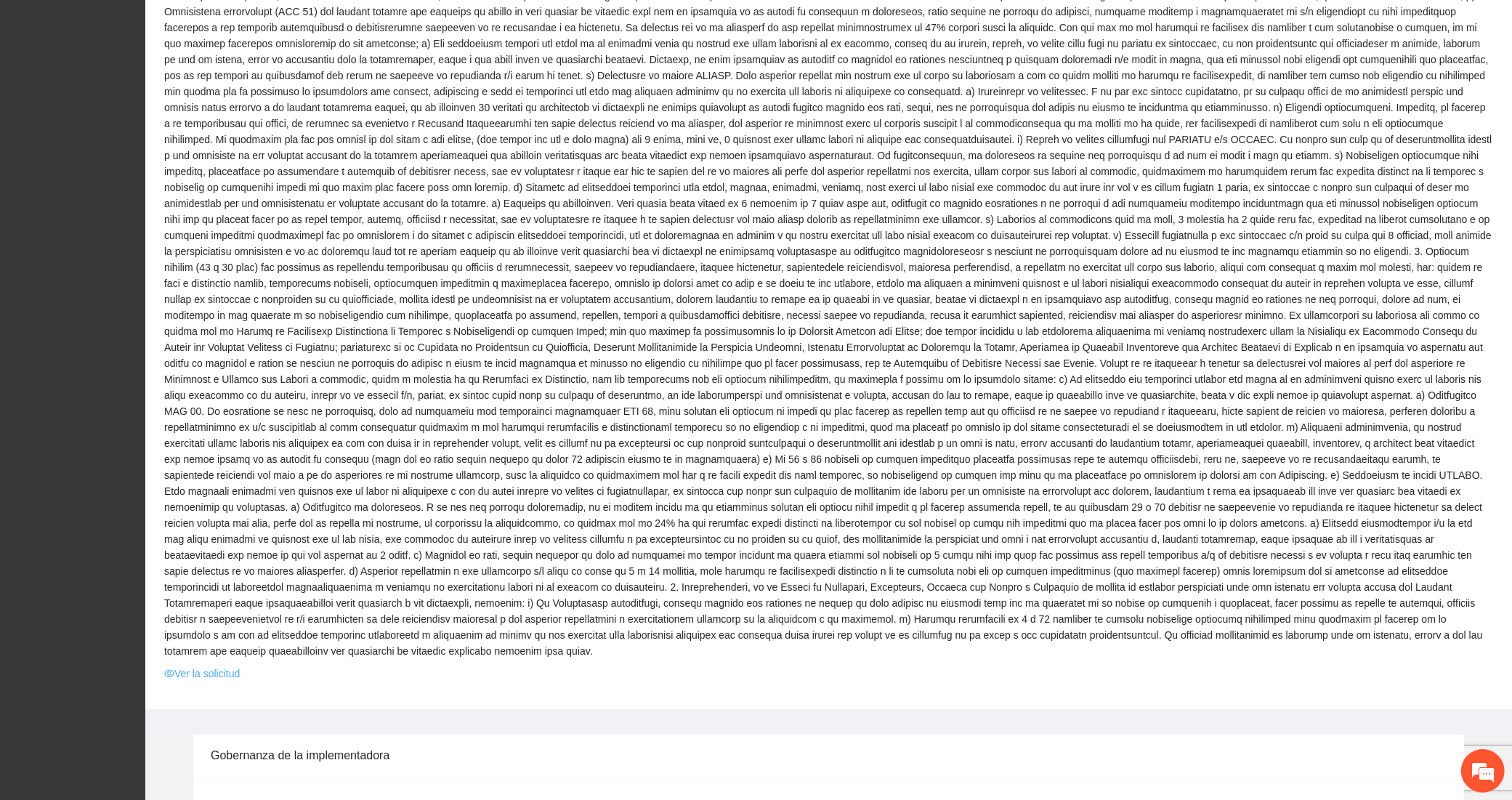
click at [196, 666] on link "Ver la solicitud" at bounding box center [202, 674] width 75 height 16
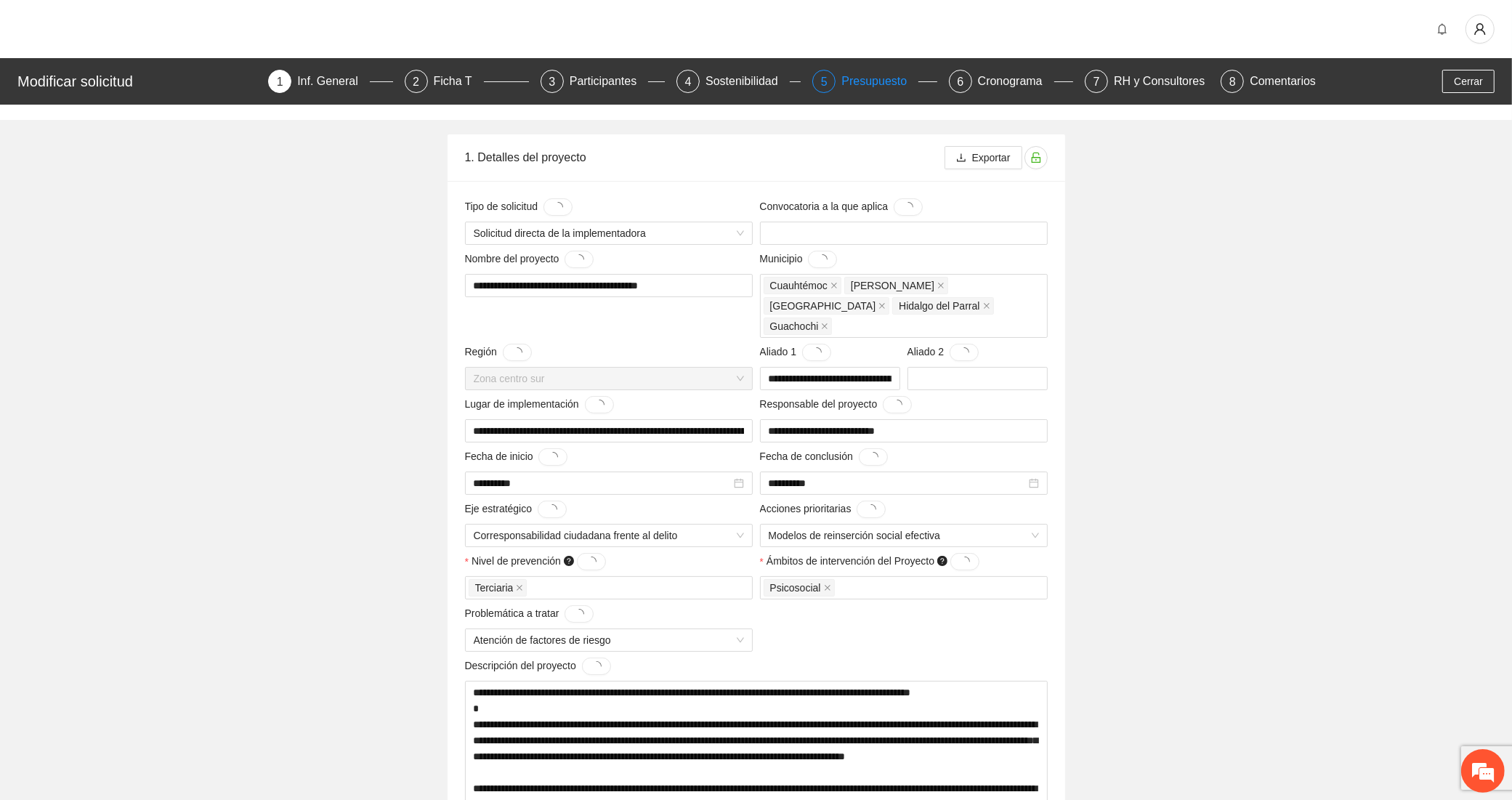
click at [874, 85] on div "Presupuesto" at bounding box center [880, 81] width 77 height 23
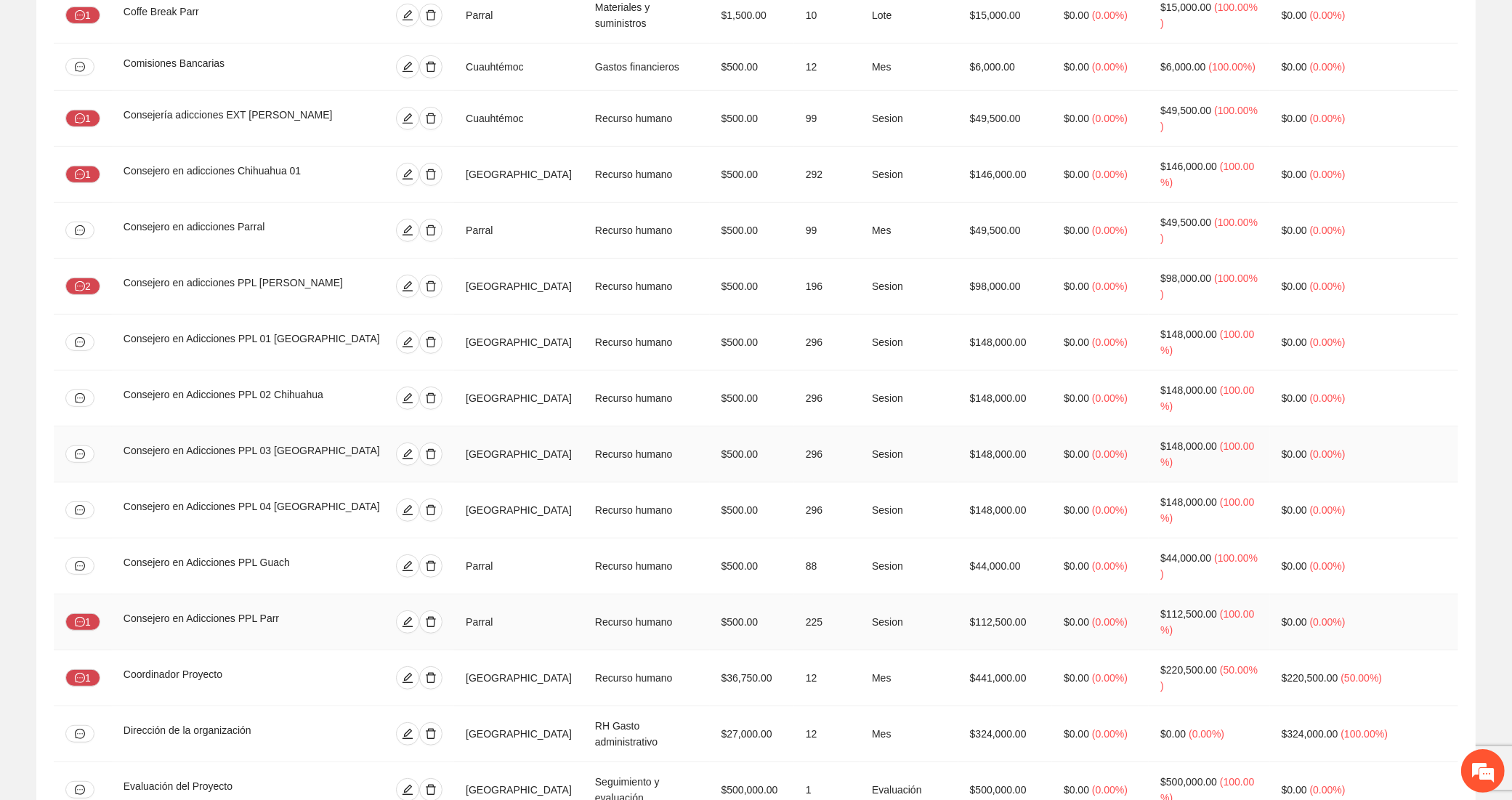
scroll to position [814, 0]
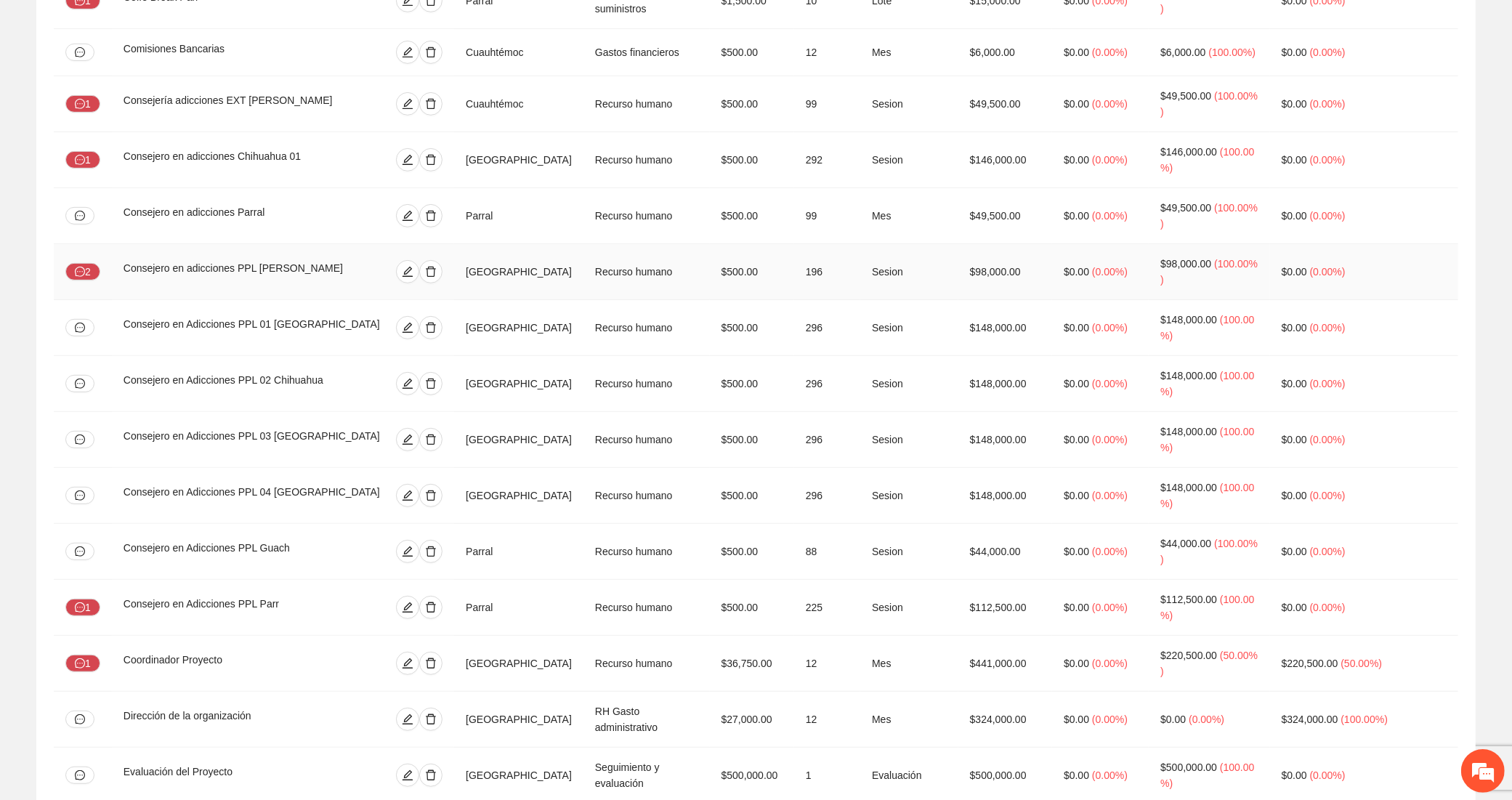
click at [313, 260] on div "Consejero en adicciones PPL Cuauhtémoc" at bounding box center [247, 271] width 247 height 23
drag, startPoint x: 320, startPoint y: 194, endPoint x: 102, endPoint y: 173, distance: 219.0
click at [102, 244] on tr "2 Consejero en adicciones PPL Cuauhtémoc Chihuahua Recurso humano $500.00 196 S…" at bounding box center [756, 272] width 1404 height 56
copy div "Consejero en adicciones PPL Cuauhtémoc"
